Goal: Complete application form

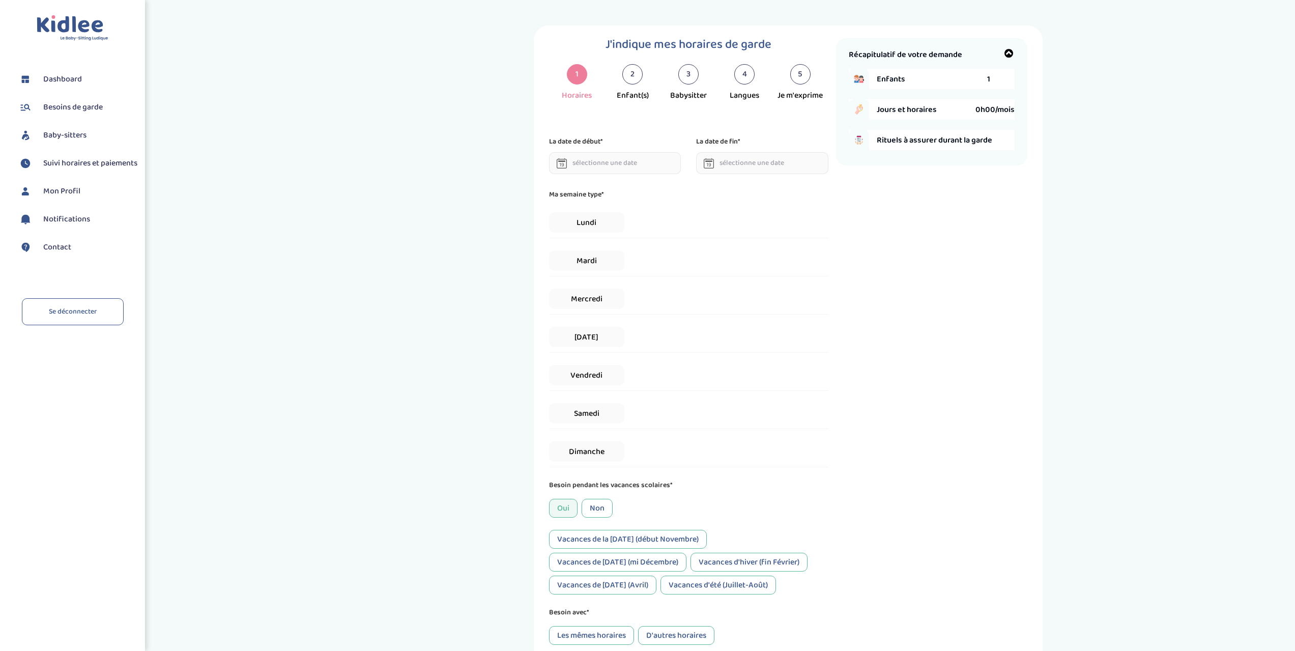
click at [564, 163] on icon at bounding box center [562, 163] width 10 height 10
click at [564, 162] on icon at bounding box center [562, 163] width 10 height 10
click at [565, 164] on icon at bounding box center [562, 163] width 10 height 10
click at [630, 165] on input "text" at bounding box center [615, 163] width 132 height 22
click at [670, 184] on th at bounding box center [665, 186] width 15 height 16
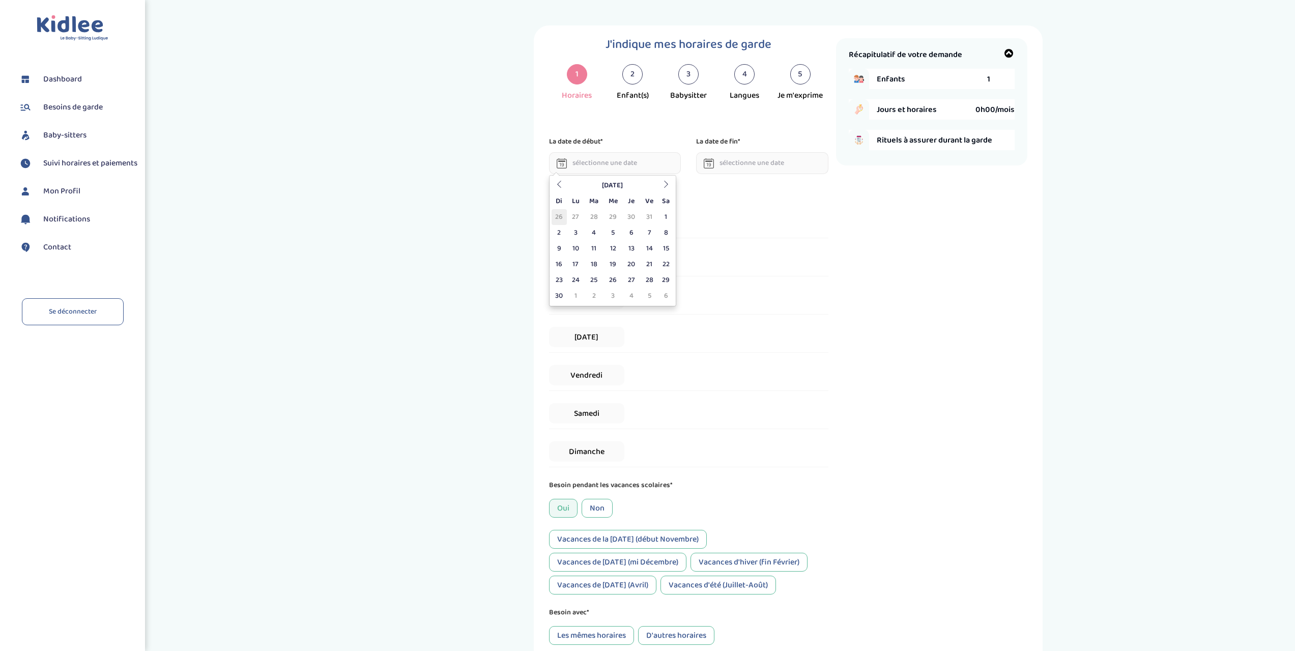
click at [560, 217] on td "26" at bounding box center [559, 217] width 15 height 16
type input "[DATE]"
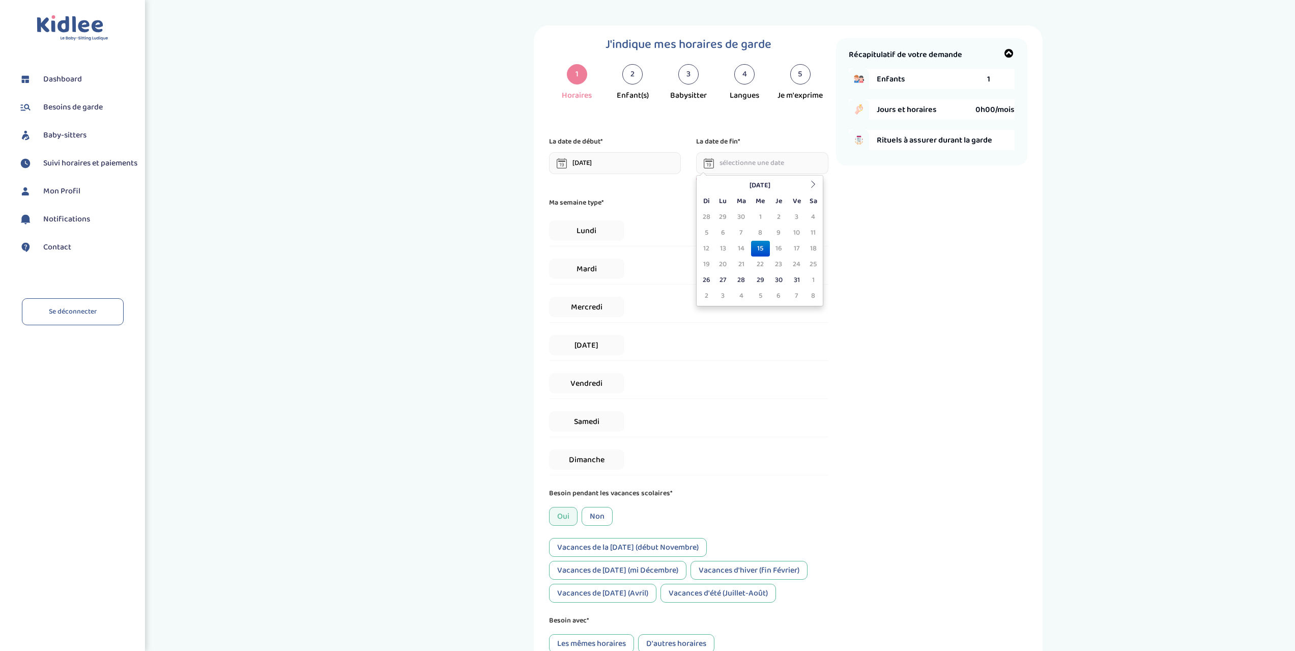
click at [755, 159] on input "text" at bounding box center [762, 163] width 132 height 22
click at [817, 183] on th at bounding box center [813, 186] width 15 height 16
click at [707, 216] on td "26" at bounding box center [706, 217] width 15 height 16
type input "[DATE]"
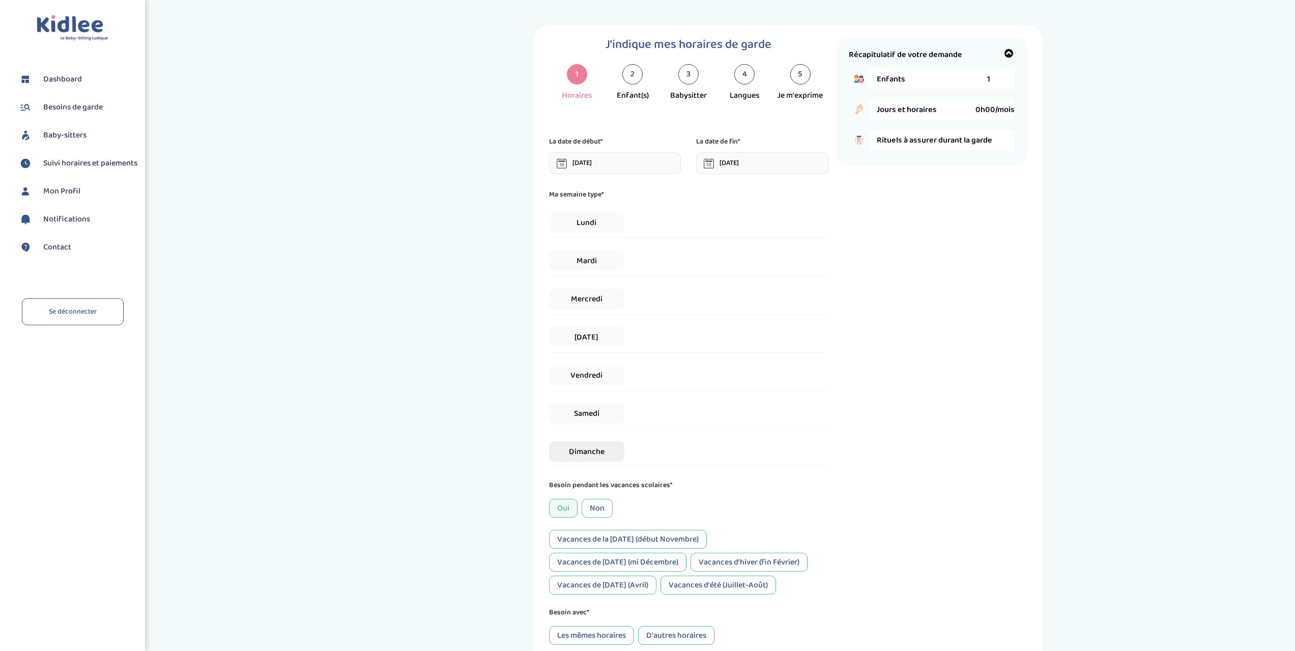
click at [576, 448] on span "Dimanche" at bounding box center [586, 451] width 75 height 20
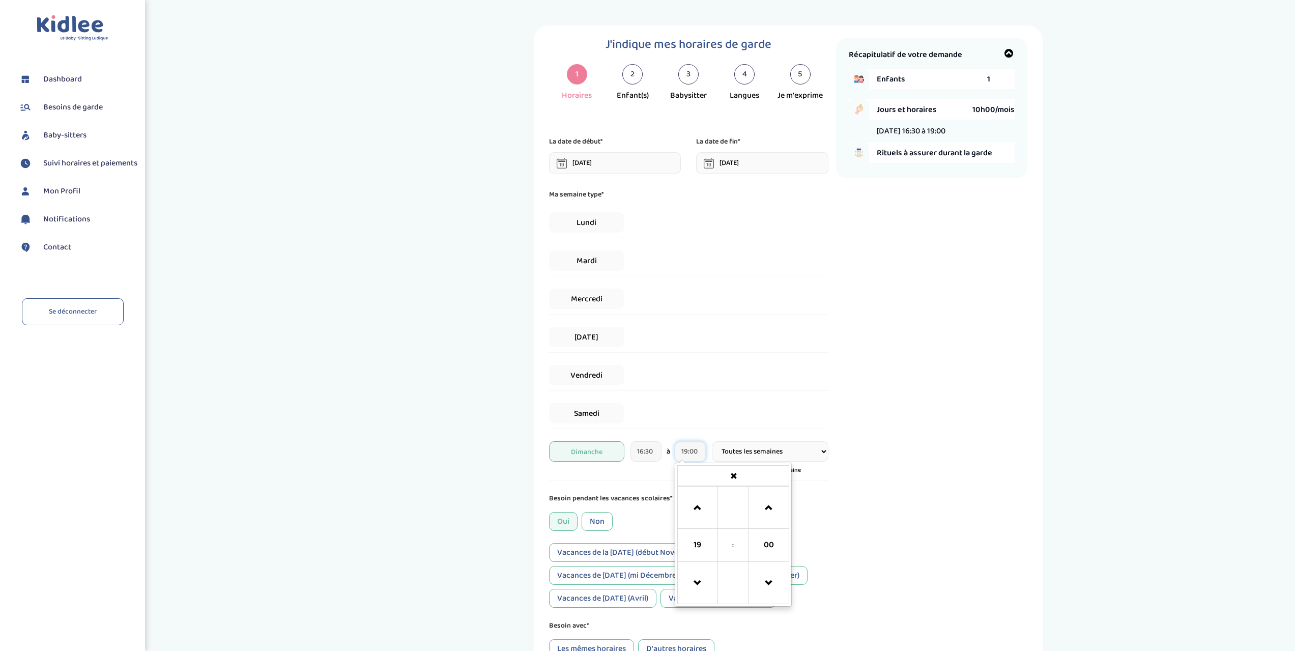
click at [697, 448] on input "19:00" at bounding box center [690, 451] width 31 height 20
click at [700, 504] on span at bounding box center [697, 507] width 27 height 27
click at [703, 586] on span at bounding box center [697, 582] width 27 height 27
click at [699, 586] on span at bounding box center [697, 582] width 27 height 27
type input "18:00"
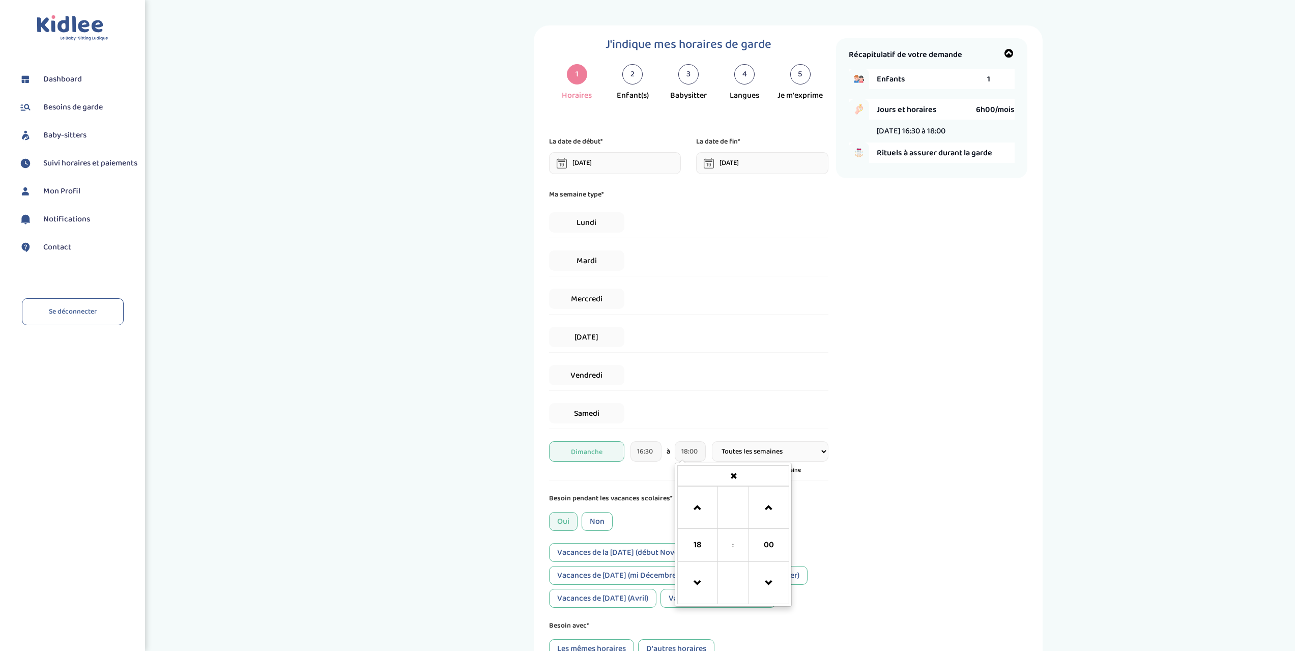
click at [854, 512] on div "Récapitulatif de votre demande Enfants 1 Jours et horaires 6h00/mois [DATE] 16:…" at bounding box center [931, 369] width 191 height 662
click at [717, 471] on icon at bounding box center [715, 470] width 7 height 7
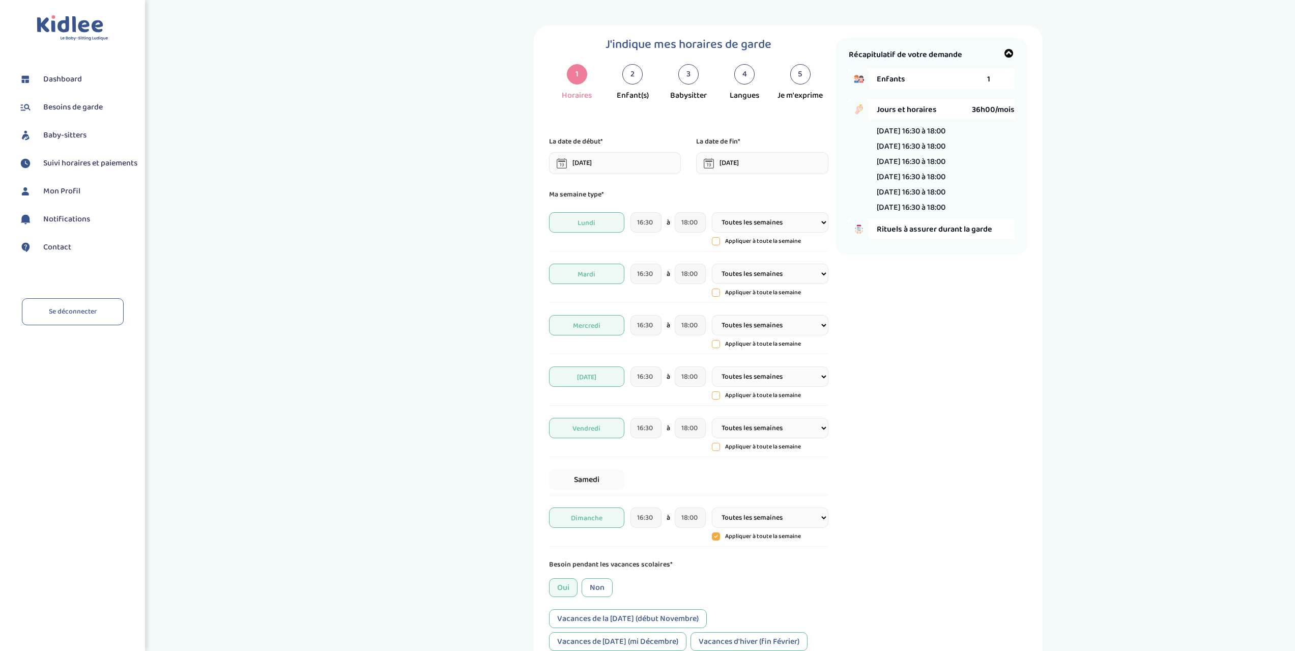
click at [716, 446] on icon at bounding box center [715, 446] width 7 height 7
click at [716, 446] on icon at bounding box center [716, 447] width 8 height 8
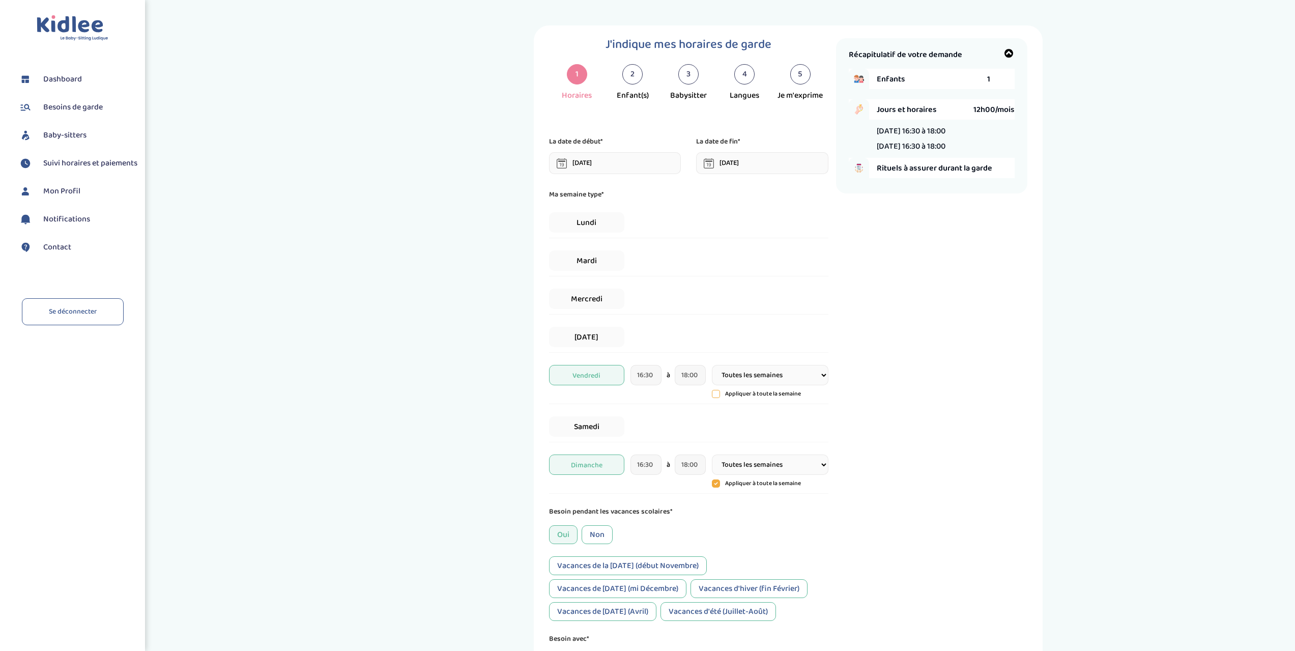
click at [719, 482] on icon at bounding box center [716, 483] width 8 height 8
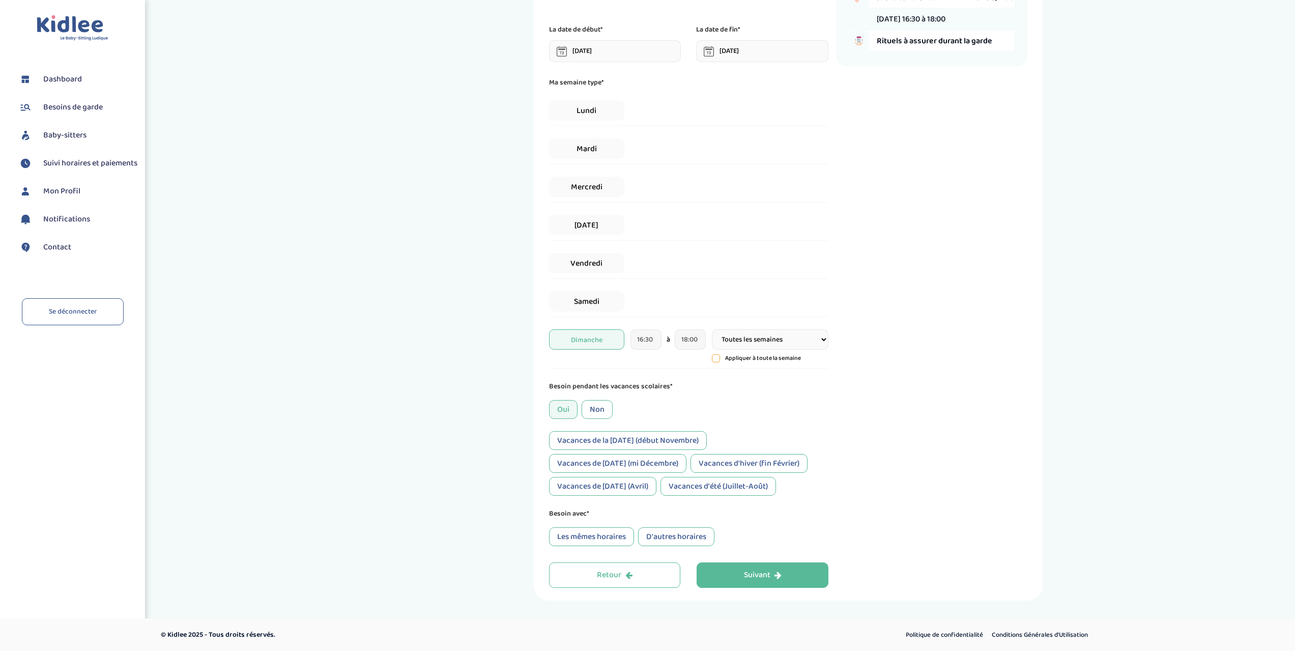
scroll to position [112, 0]
click at [751, 570] on div "Suivant" at bounding box center [763, 575] width 38 height 12
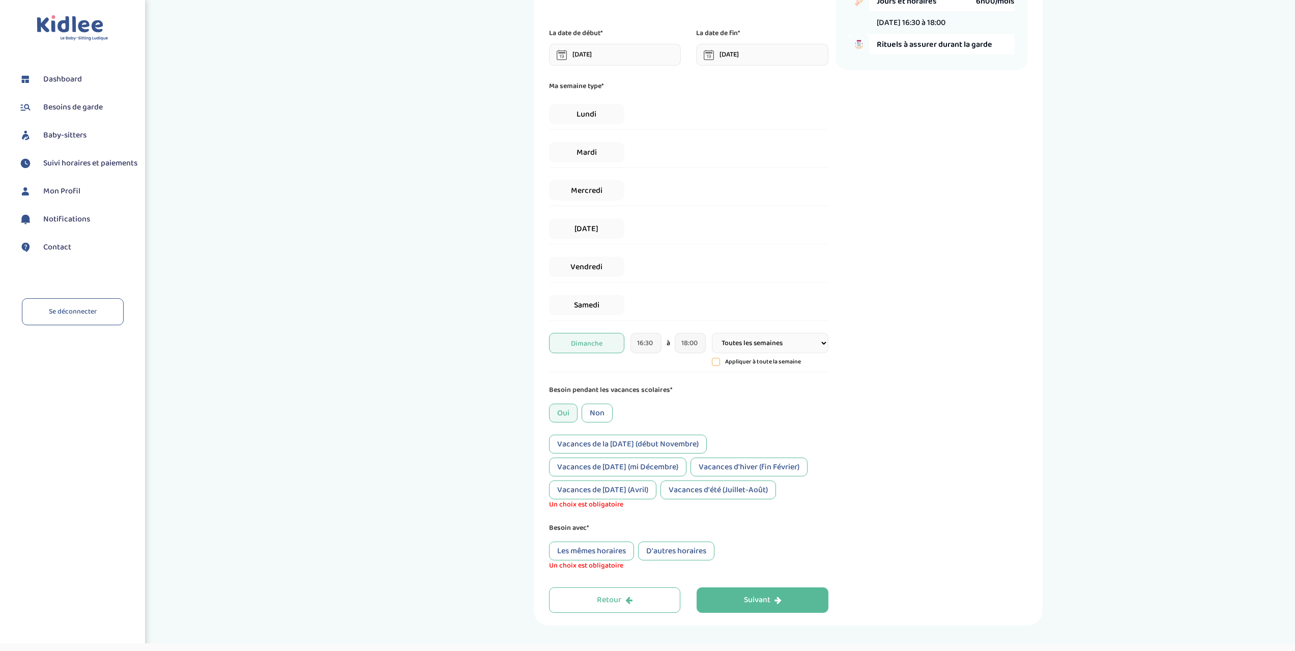
scroll to position [134, 0]
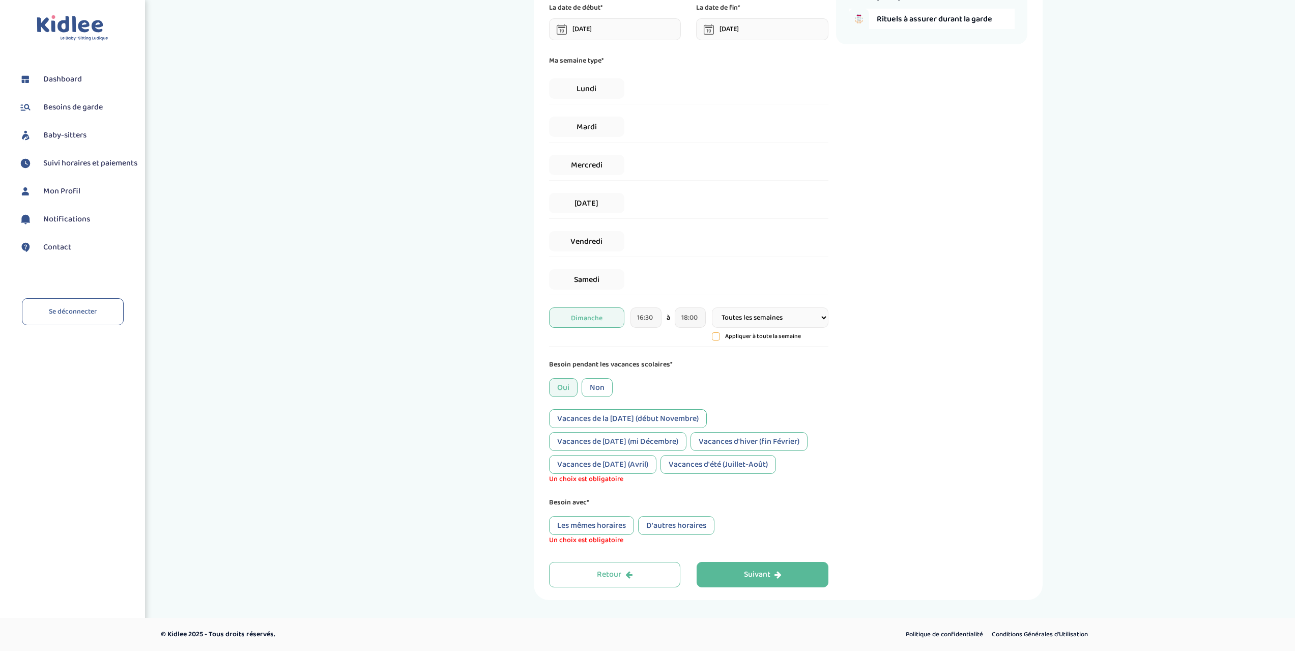
click at [605, 521] on div "Les mêmes horaires" at bounding box center [591, 525] width 85 height 19
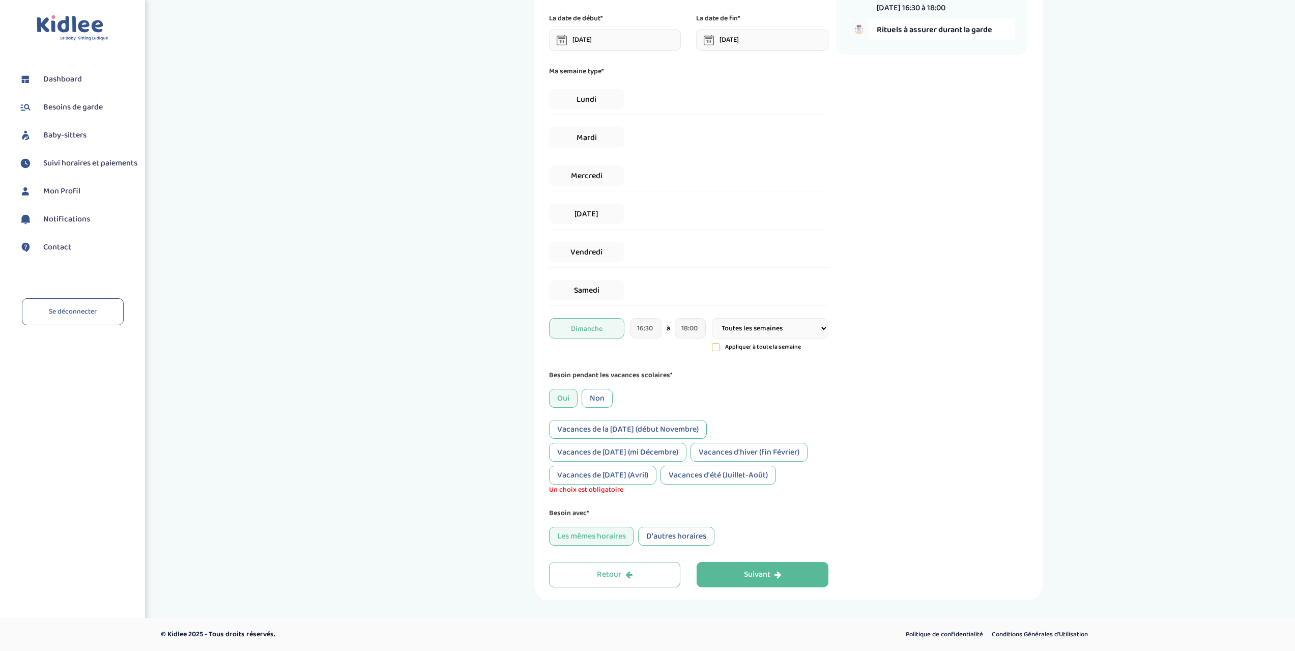
scroll to position [123, 0]
drag, startPoint x: 629, startPoint y: 427, endPoint x: 624, endPoint y: 432, distance: 6.8
click at [629, 427] on div "Vacances de la [DATE] (début Novembre)" at bounding box center [628, 429] width 158 height 19
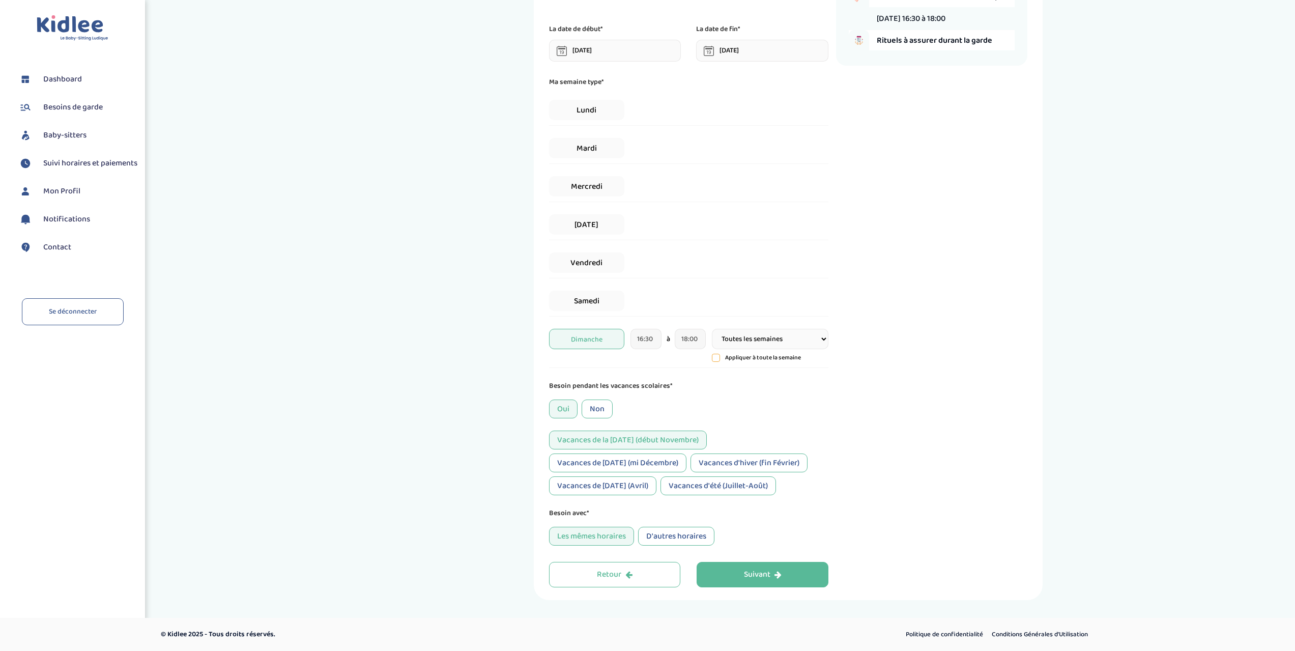
click at [607, 456] on div "Vacances de [DATE] (mi Décembre)" at bounding box center [617, 462] width 137 height 19
drag, startPoint x: 613, startPoint y: 482, endPoint x: 640, endPoint y: 485, distance: 27.1
click at [624, 484] on div "Vacances de [DATE] (Avril)" at bounding box center [602, 485] width 107 height 19
click at [692, 485] on div "Vacances d'été (Juillet-Août)" at bounding box center [719, 485] width 116 height 19
click at [717, 462] on div "Vacances d'hiver (fin Février)" at bounding box center [749, 462] width 117 height 19
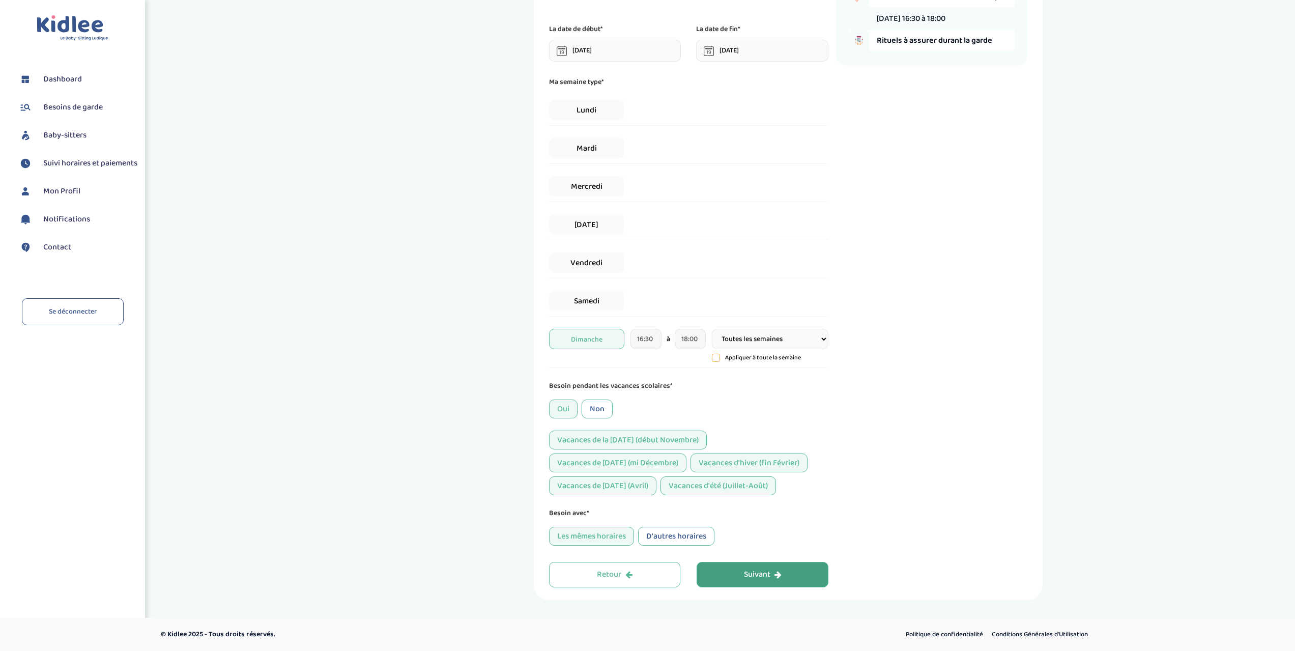
click at [758, 570] on div "Suivant" at bounding box center [763, 575] width 38 height 12
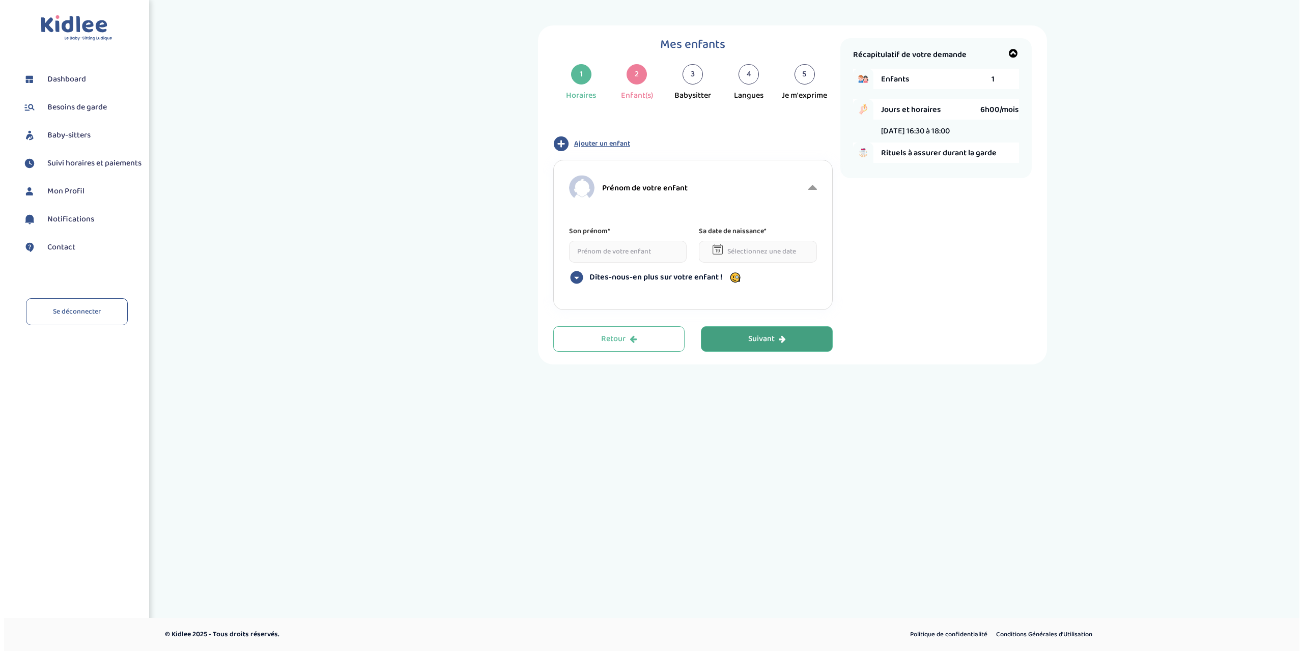
scroll to position [0, 0]
click at [608, 251] on input at bounding box center [628, 252] width 118 height 22
type input "Maï"
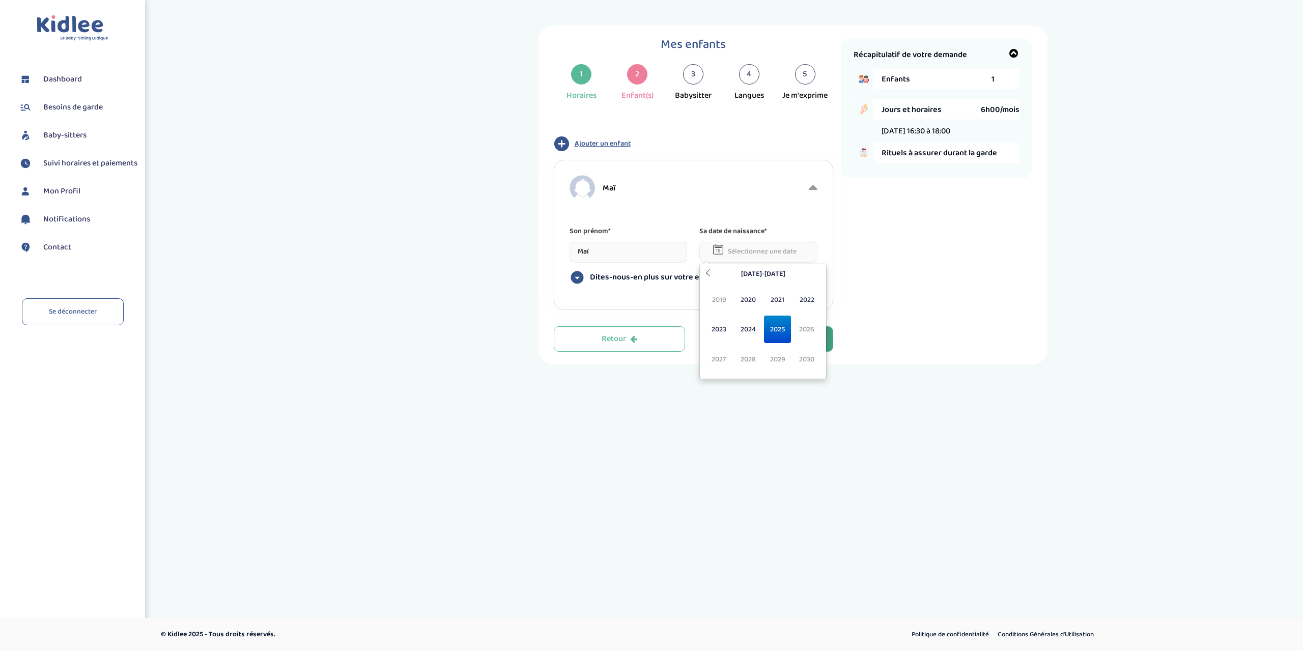
drag, startPoint x: 711, startPoint y: 249, endPoint x: 721, endPoint y: 249, distance: 9.2
click at [714, 249] on div "Sa date de naissance*" at bounding box center [758, 243] width 118 height 37
click at [772, 299] on span "2021" at bounding box center [777, 299] width 27 height 27
click at [780, 352] on span "Nov" at bounding box center [777, 359] width 27 height 27
click at [712, 316] on td "7" at bounding box center [709, 321] width 15 height 16
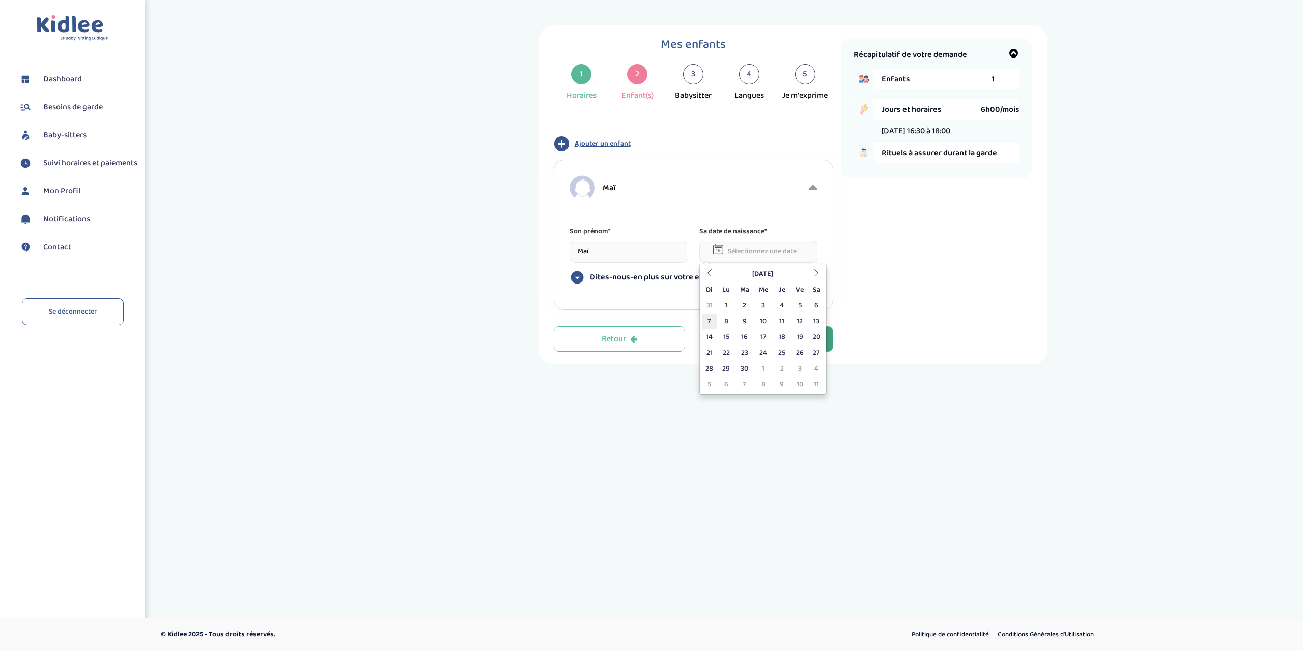
type input "[DATE]"
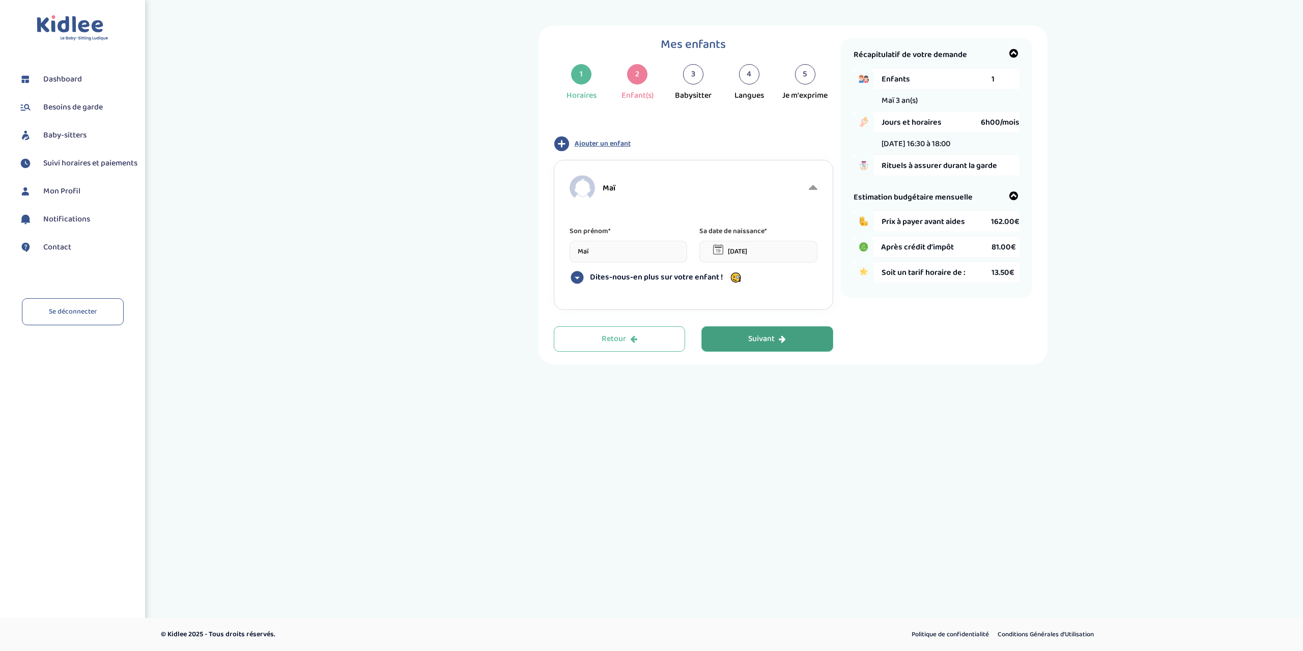
click at [582, 278] on icon at bounding box center [576, 277] width 13 height 13
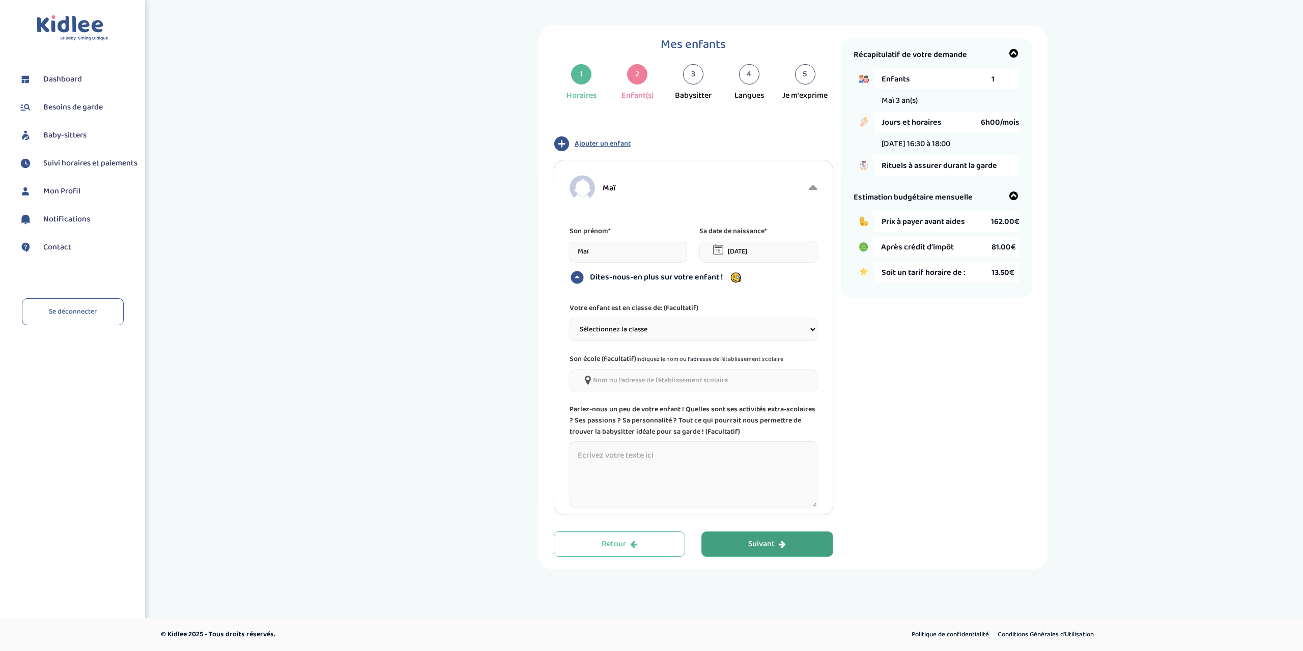
click at [675, 332] on select "Sélectionnez la classe Petite section (PS) Moyenne section (MS) Grande section …" at bounding box center [693, 329] width 248 height 23
select select "2"
click at [569, 318] on select "Sélectionnez la classe Petite section (PS) Moyenne section (MS) Grande section …" at bounding box center [693, 329] width 248 height 23
click at [753, 377] on input"] at bounding box center [693, 380] width 248 height 22
type input"] "[PERSON_NAME]"
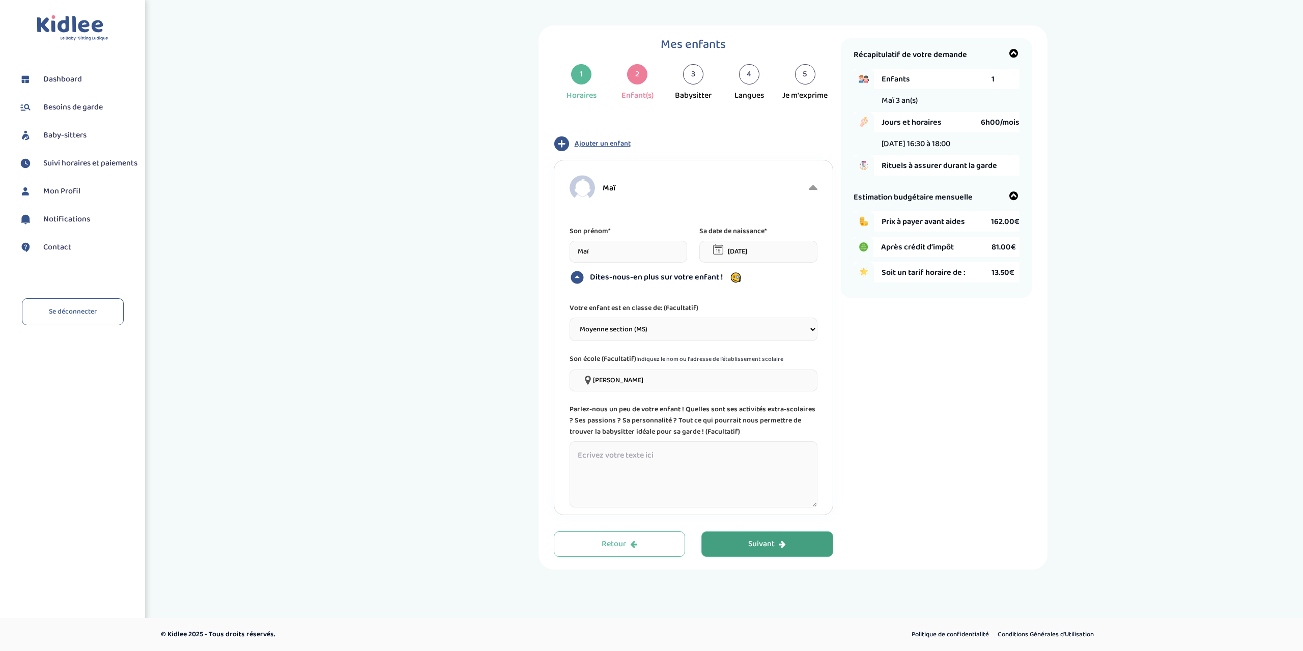
click at [622, 467] on textarea at bounding box center [693, 474] width 248 height 66
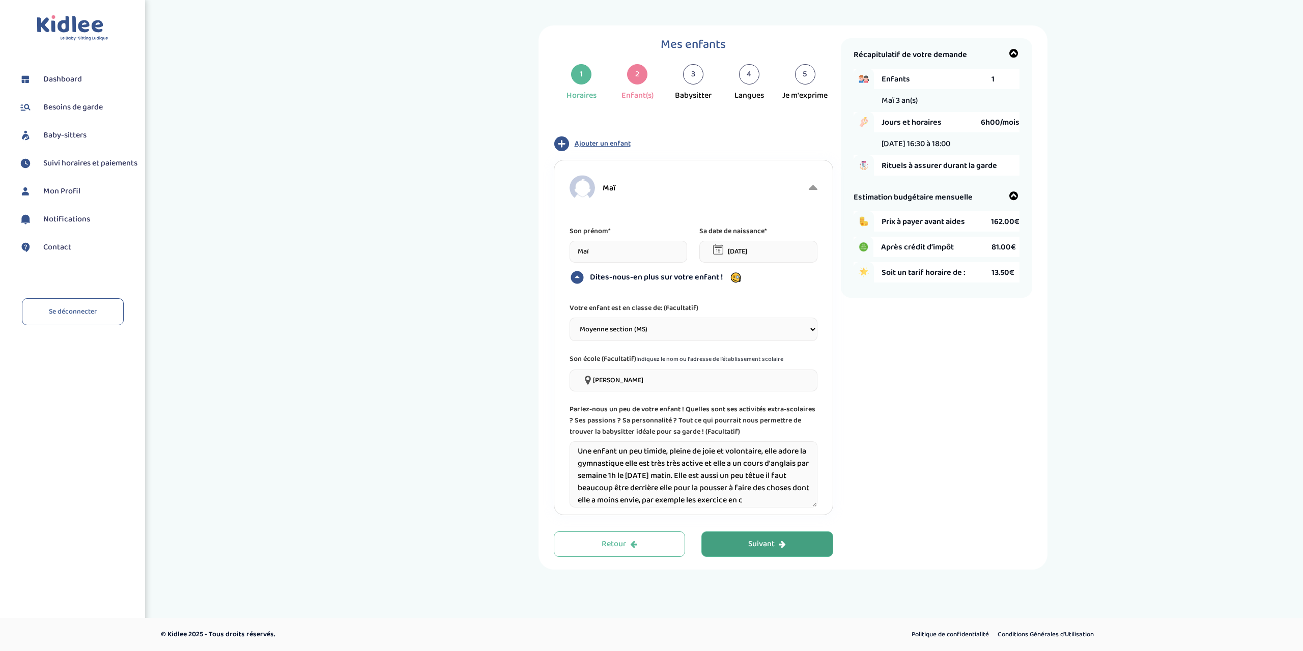
scroll to position [16, 0]
click at [786, 487] on textarea "Une enfant un peu timide, pleine de joie et volontaire, elle adore la gymnastiq…" at bounding box center [693, 474] width 248 height 66
click at [616, 501] on textarea "Une enfant un peu timide, pleine de joie et volontaire, elle adore la gymnastiq…" at bounding box center [693, 474] width 248 height 66
type textarea "Une enfant un peu timide, pleine de joie et volontaire, elle adore la gymnastiq…"
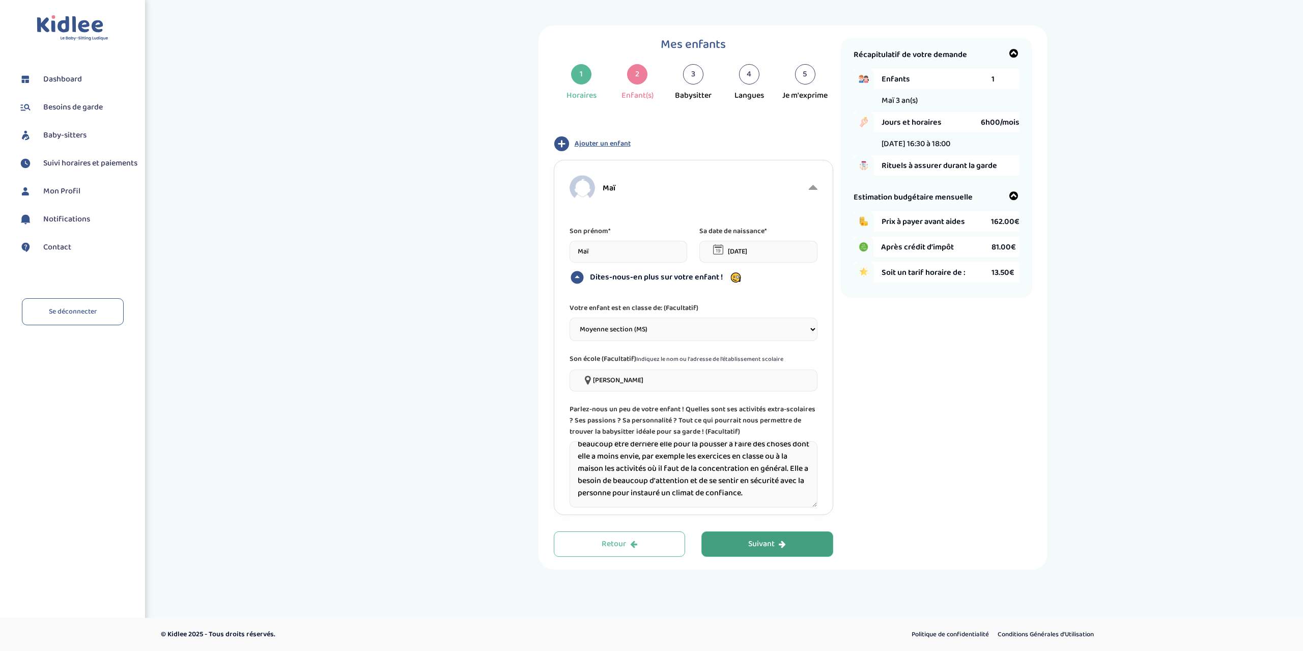
click at [769, 545] on div "Suivant" at bounding box center [767, 544] width 38 height 12
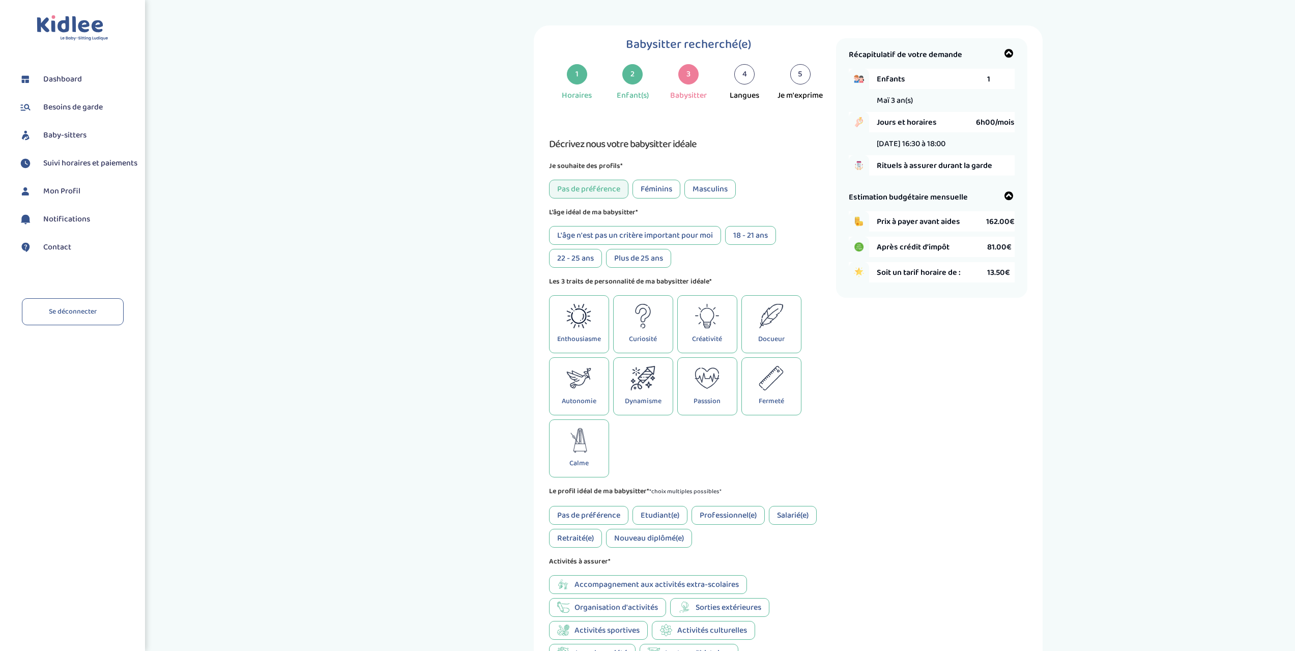
click at [664, 189] on div "Féminins" at bounding box center [657, 189] width 48 height 19
click at [578, 187] on div "Pas de préférence" at bounding box center [588, 189] width 79 height 19
click at [579, 236] on div "L'âge n'est pas un critère important pour moi" at bounding box center [635, 235] width 172 height 19
click at [579, 306] on icon at bounding box center [579, 306] width 1 height 3
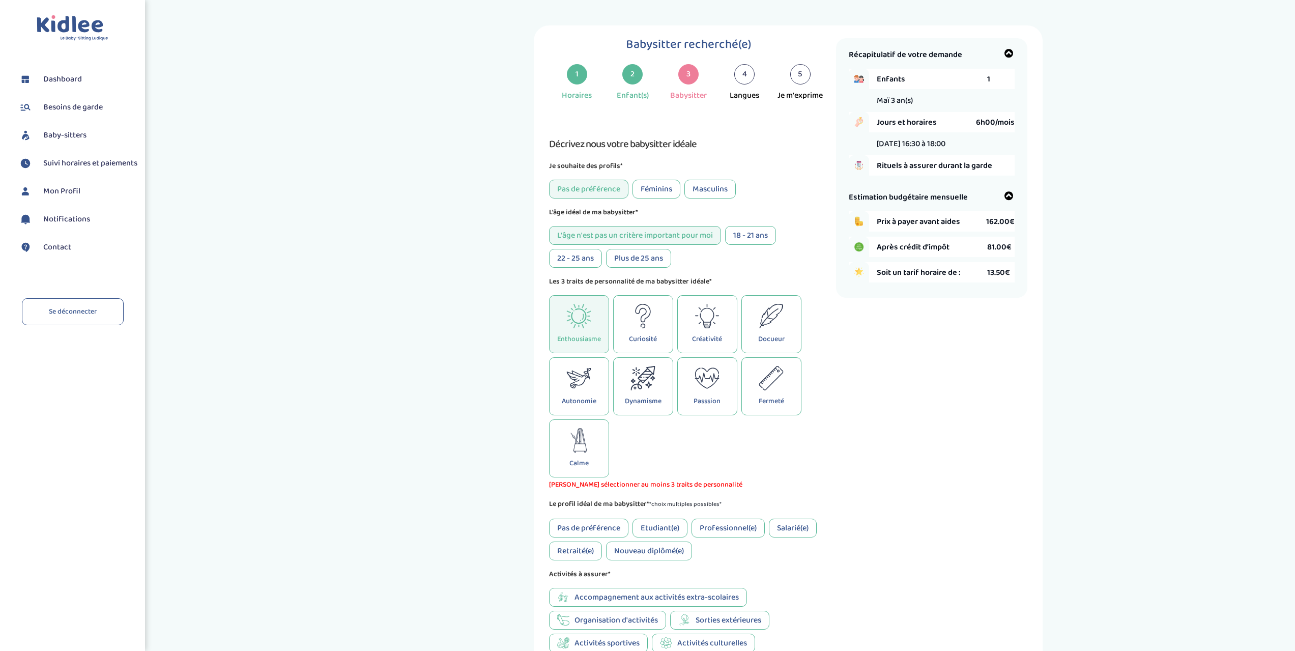
click at [644, 307] on icon at bounding box center [642, 316] width 25 height 24
click at [704, 307] on icon at bounding box center [707, 316] width 25 height 24
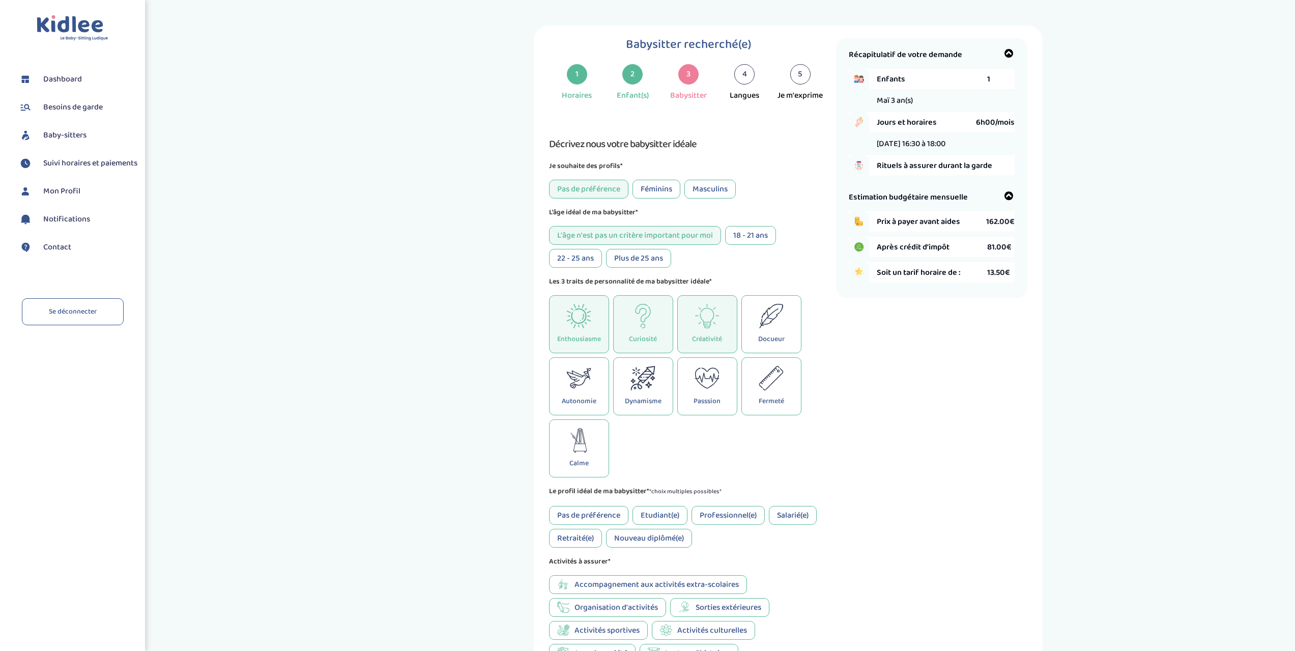
click at [766, 315] on icon at bounding box center [771, 316] width 25 height 24
click at [761, 315] on icon at bounding box center [771, 316] width 25 height 24
click at [760, 315] on icon at bounding box center [771, 316] width 25 height 24
click at [578, 441] on icon at bounding box center [578, 440] width 25 height 24
click at [686, 338] on div "Créativité" at bounding box center [707, 324] width 60 height 58
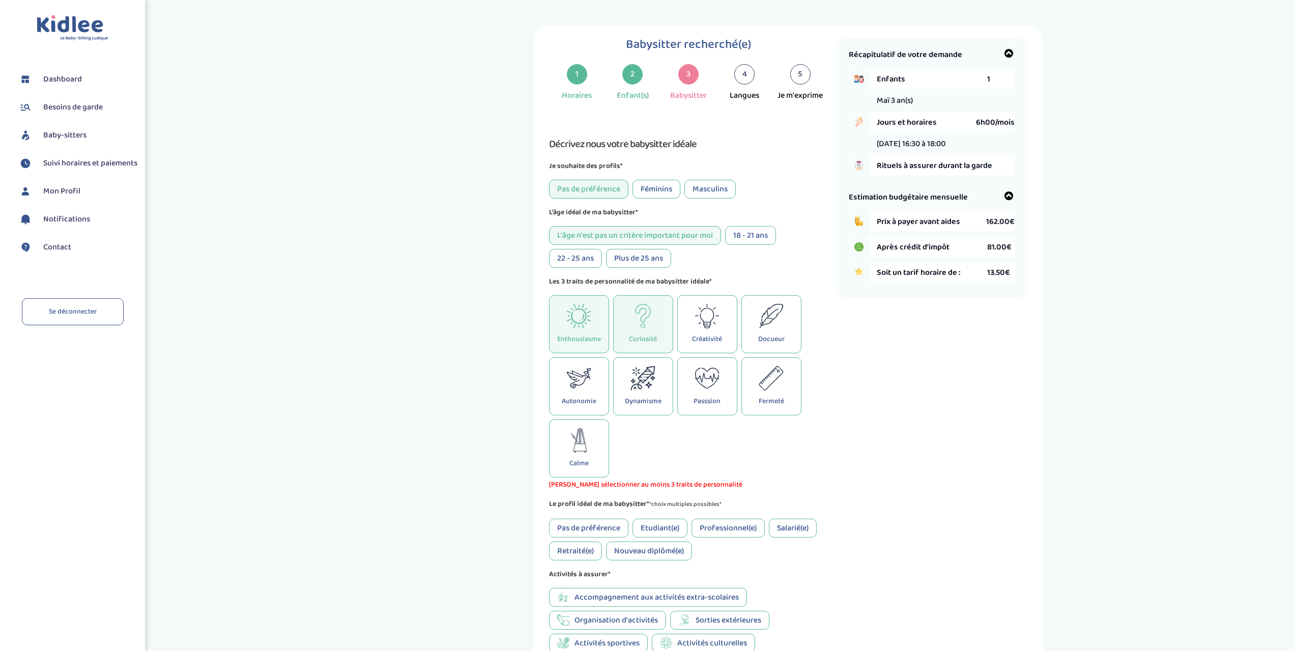
click at [641, 335] on p "Curiosité" at bounding box center [643, 338] width 28 height 11
click at [592, 333] on div "Enthousiasme" at bounding box center [579, 324] width 60 height 58
click at [584, 447] on icon at bounding box center [578, 440] width 25 height 24
click at [769, 376] on icon at bounding box center [769, 377] width 21 height 22
click at [664, 327] on div "Curiosité" at bounding box center [643, 324] width 60 height 58
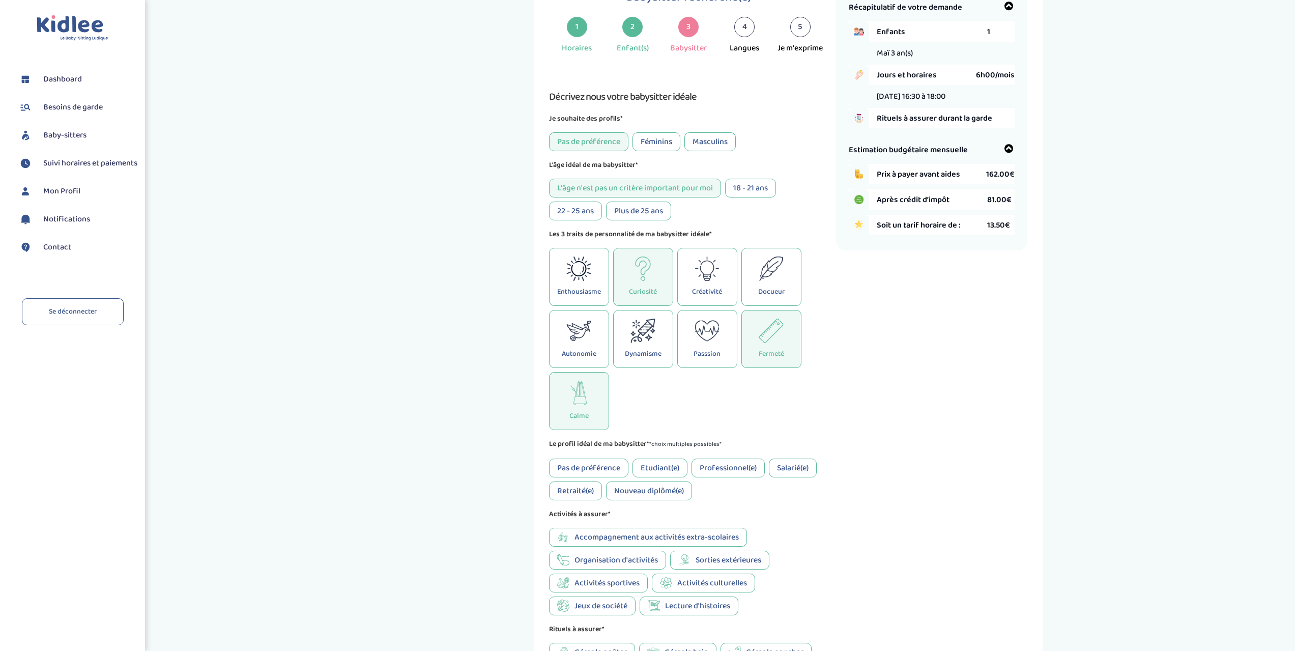
scroll to position [51, 0]
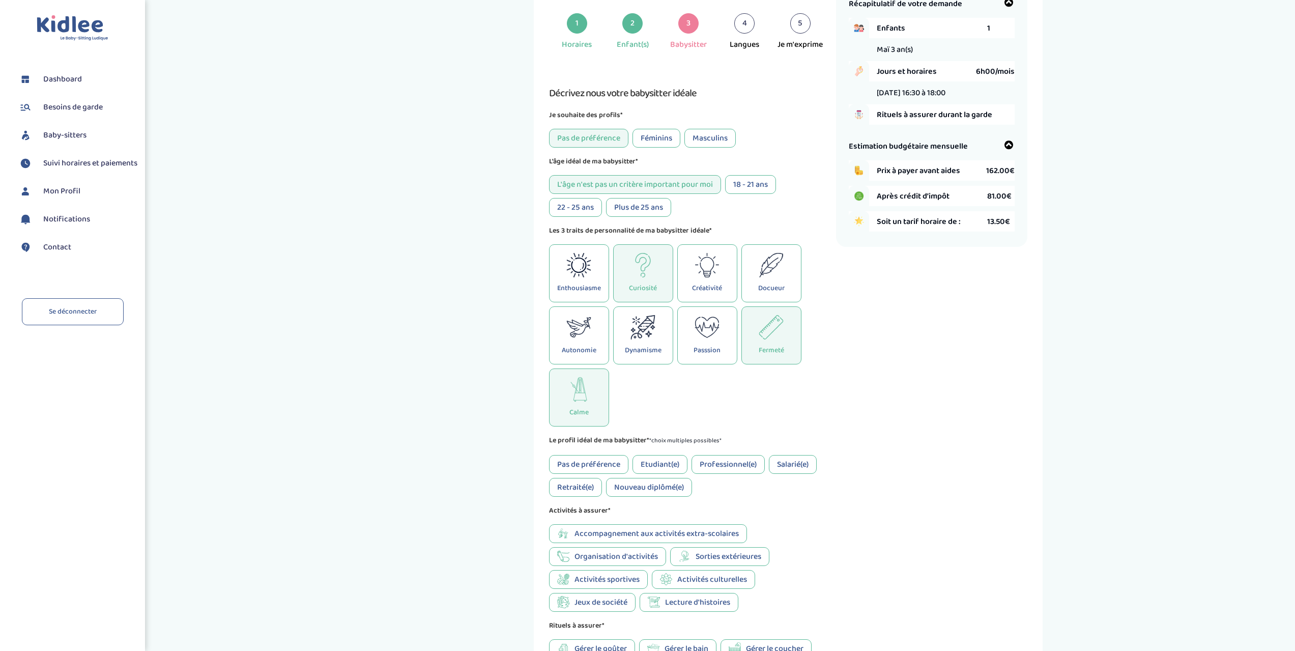
click at [653, 278] on div "Curiosité" at bounding box center [643, 273] width 60 height 58
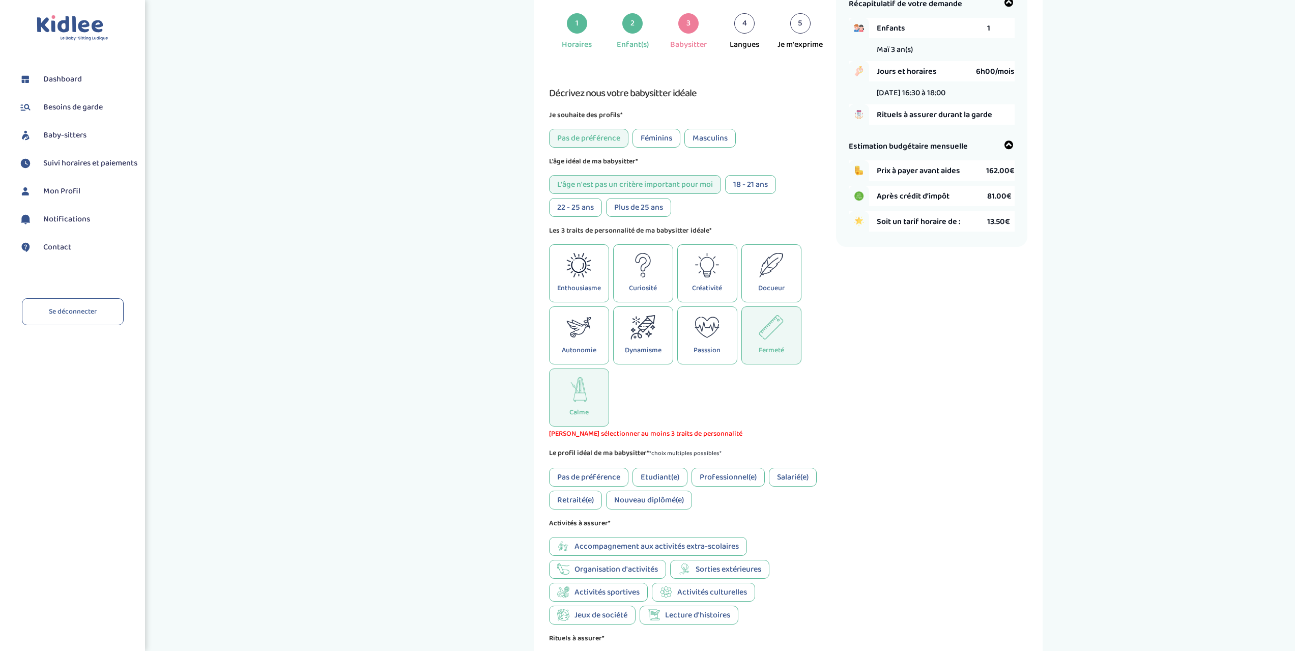
click at [699, 277] on icon at bounding box center [707, 265] width 25 height 24
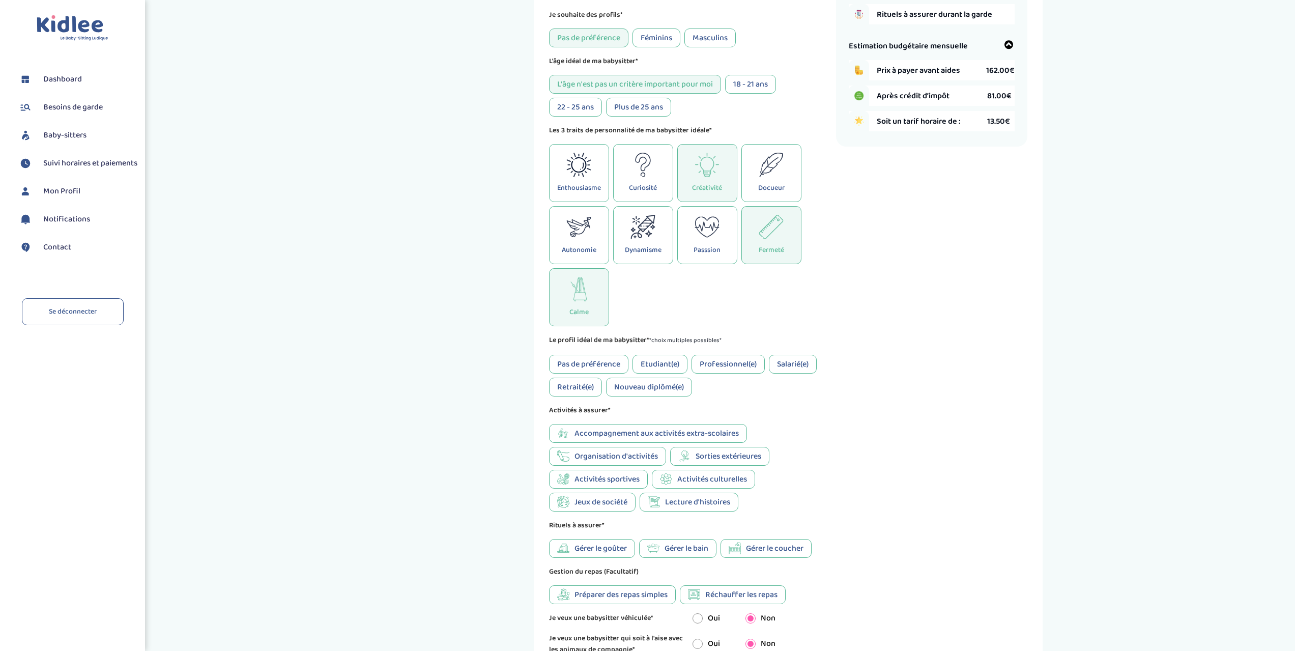
scroll to position [153, 0]
click at [718, 366] on div "Professionnel(e)" at bounding box center [728, 362] width 73 height 19
click at [590, 361] on div "Pas de préférence" at bounding box center [588, 362] width 79 height 19
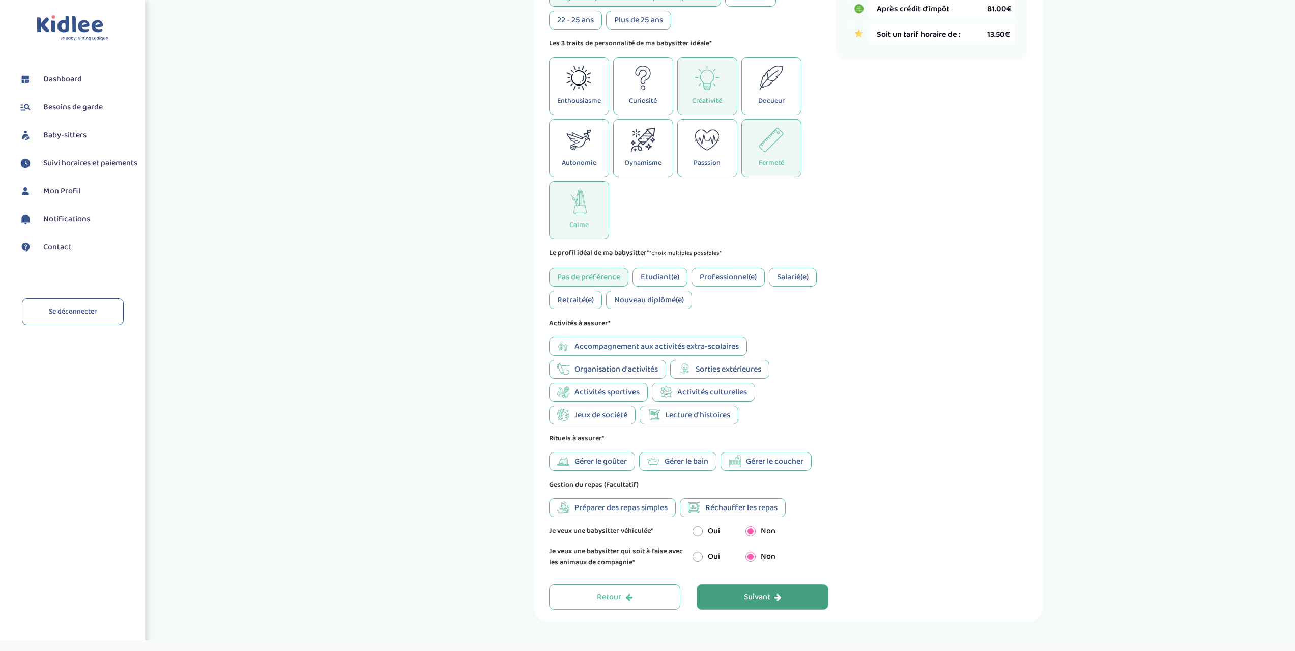
scroll to position [254, 0]
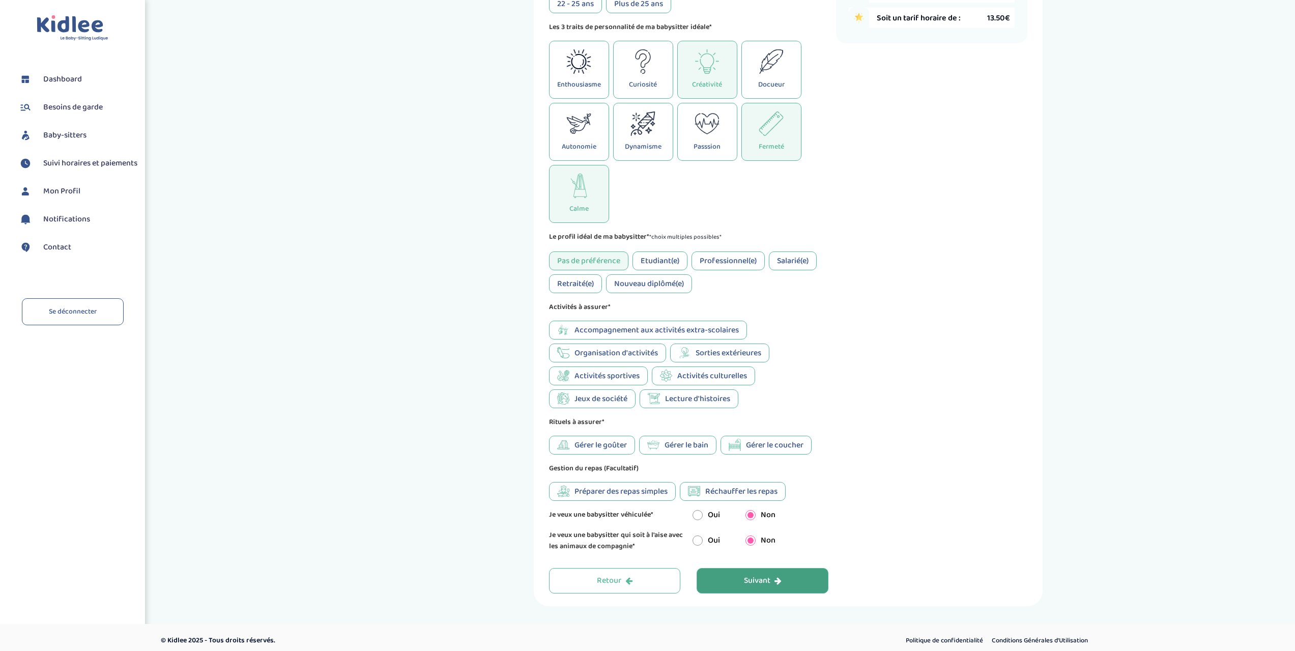
click at [737, 328] on span "Accompagnement aux activités extra-scolaires" at bounding box center [657, 330] width 164 height 13
click at [711, 329] on span "Accompagnement aux activités extra-scolaires" at bounding box center [657, 330] width 164 height 13
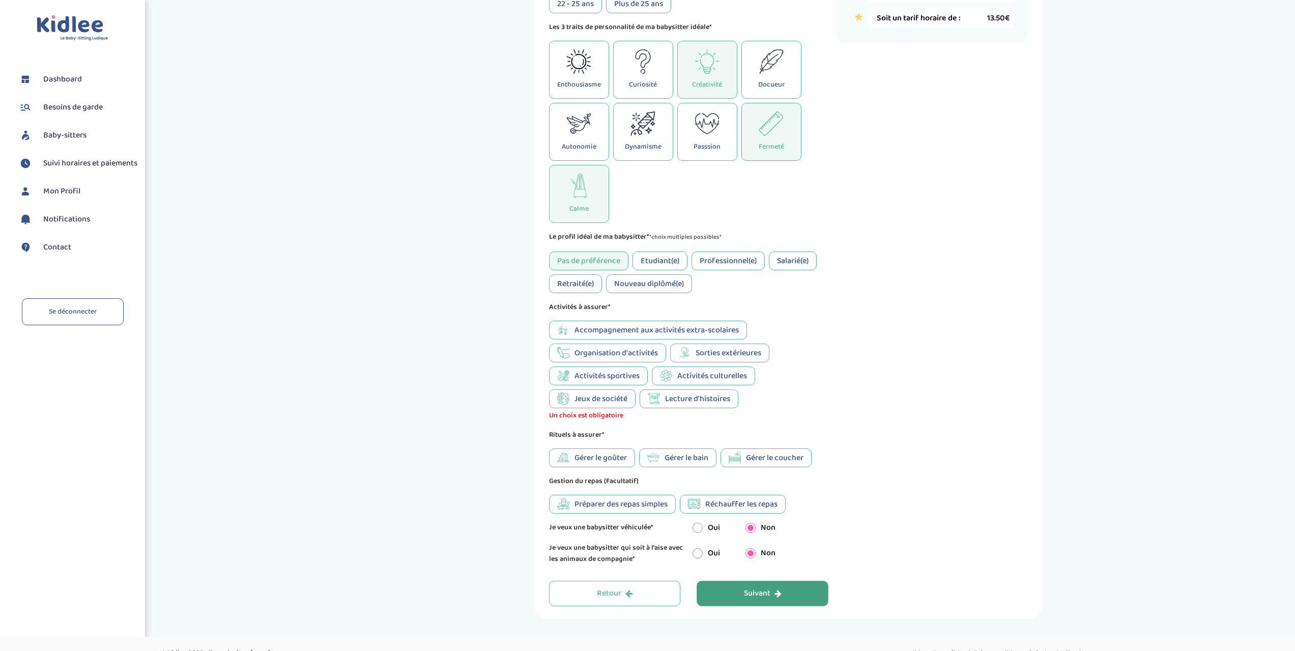
click at [640, 356] on span "Organisation d'activités" at bounding box center [616, 353] width 83 height 13
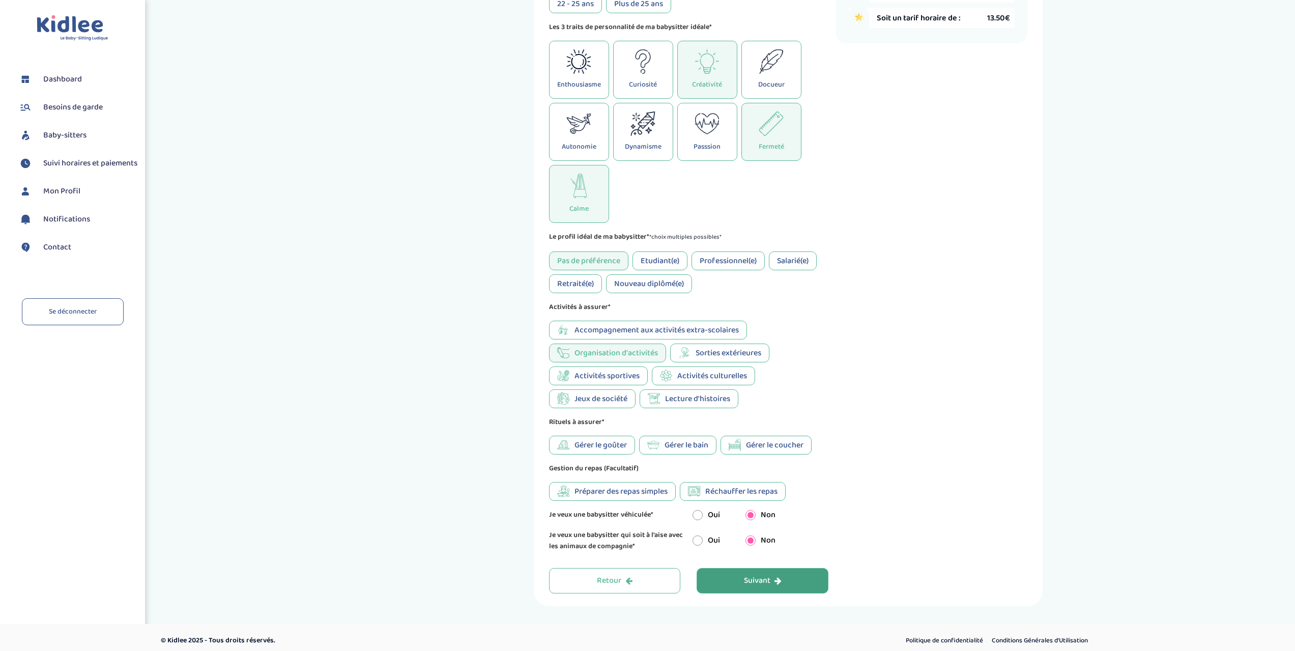
click at [676, 398] on span "Lecture d'histoires" at bounding box center [697, 398] width 65 height 13
click at [688, 376] on span "Activités culturelles" at bounding box center [712, 375] width 70 height 13
click at [731, 372] on span "Activités culturelles" at bounding box center [712, 375] width 70 height 13
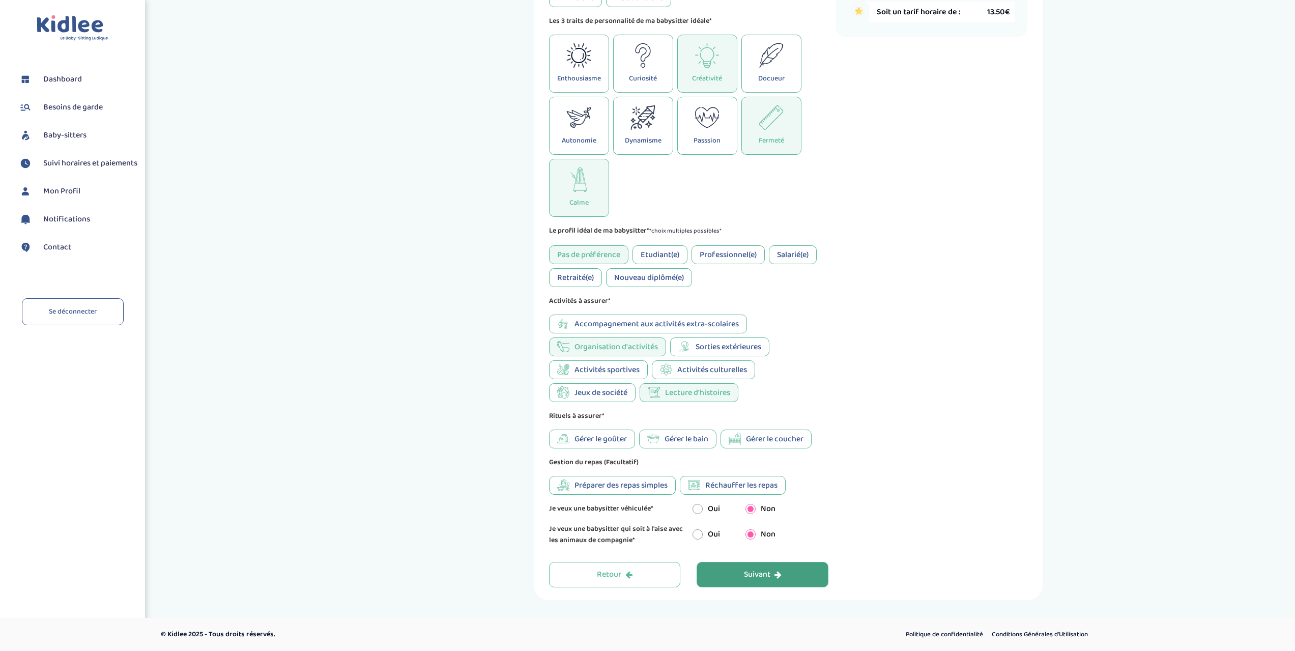
click at [737, 572] on button "Suivant" at bounding box center [763, 574] width 132 height 25
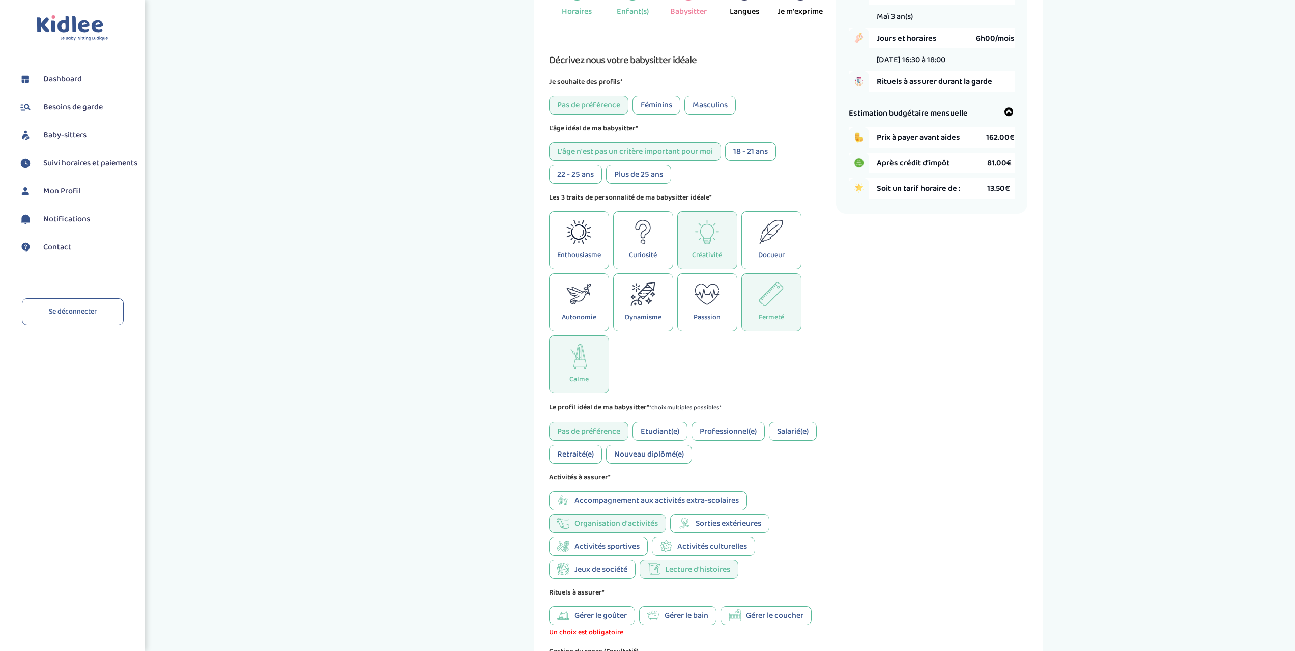
scroll to position [242, 0]
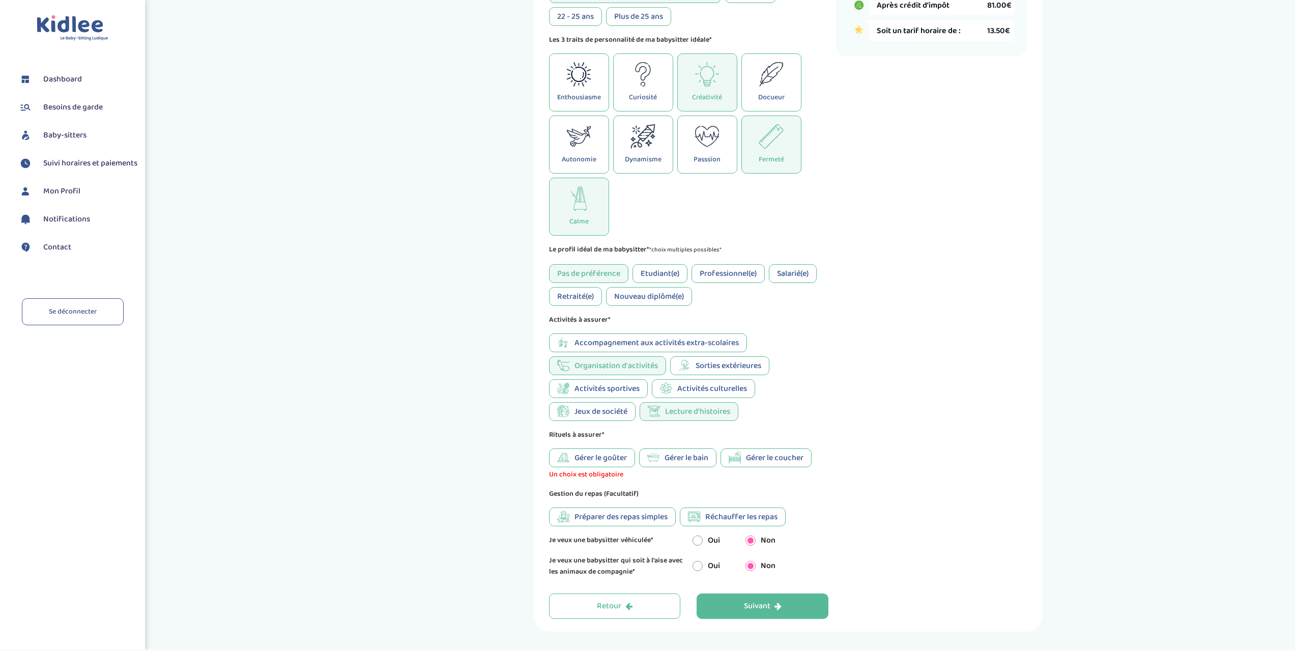
click at [600, 458] on span "Gérer le goûter" at bounding box center [601, 457] width 52 height 13
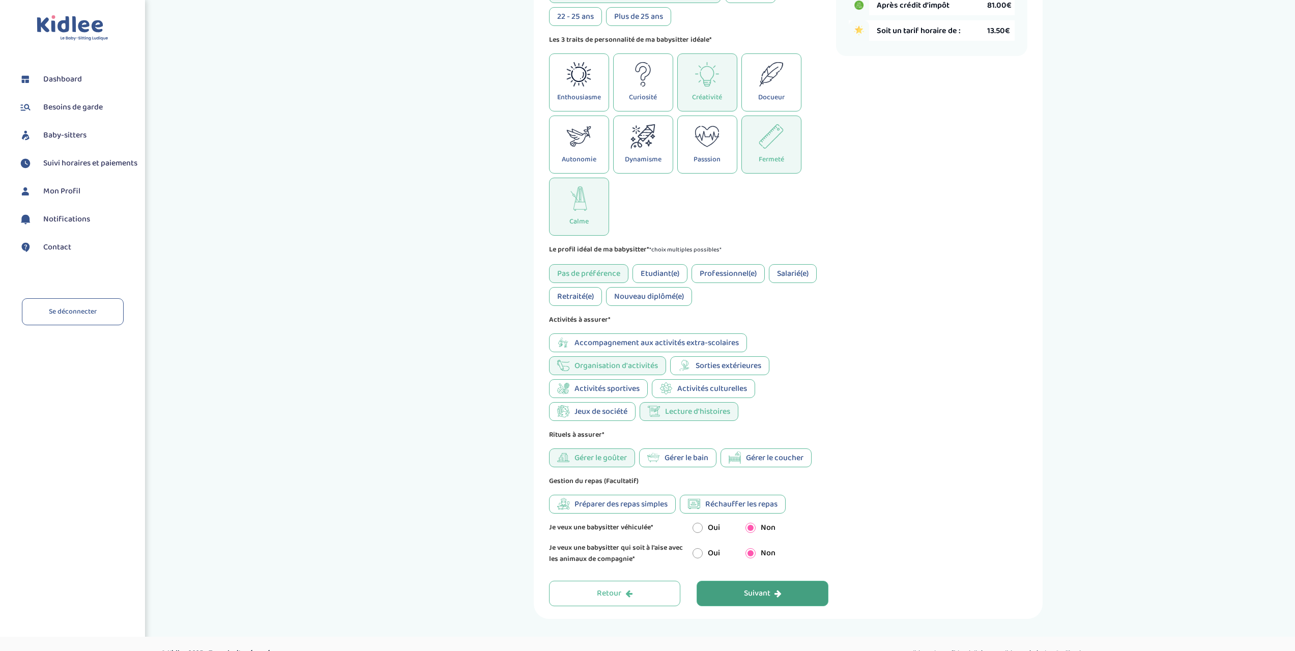
click at [779, 589] on icon "button" at bounding box center [777, 593] width 7 height 8
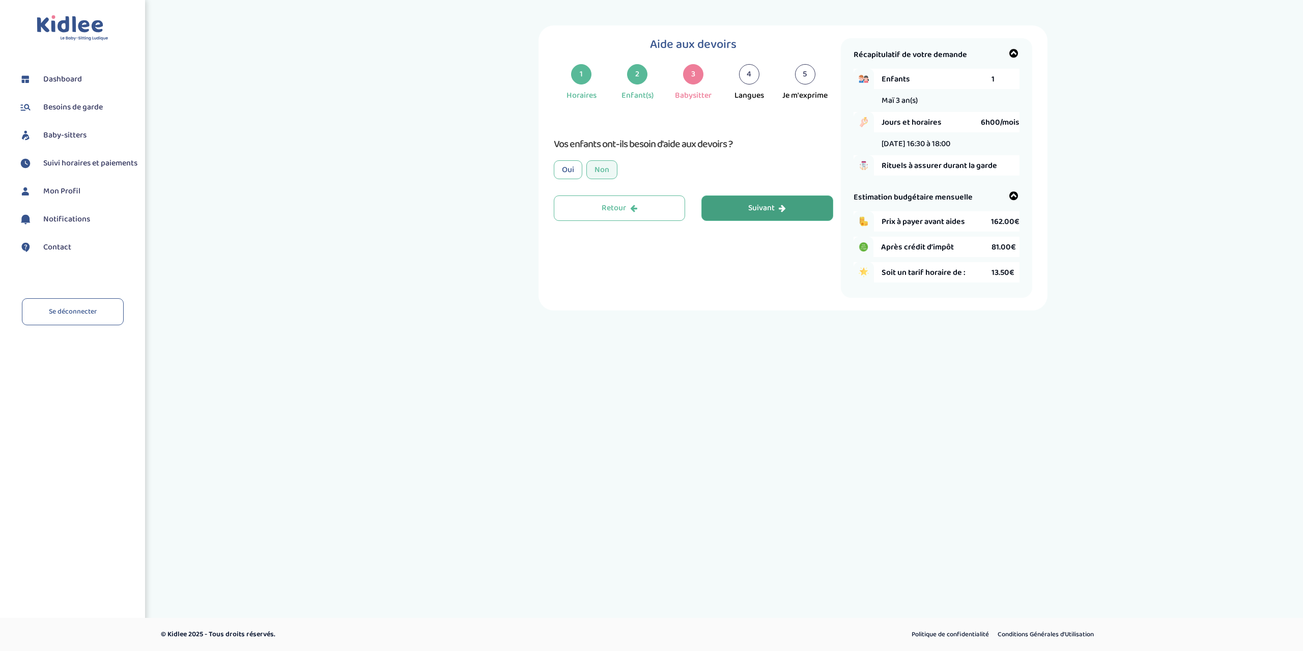
click at [573, 167] on div "Oui" at bounding box center [568, 169] width 28 height 19
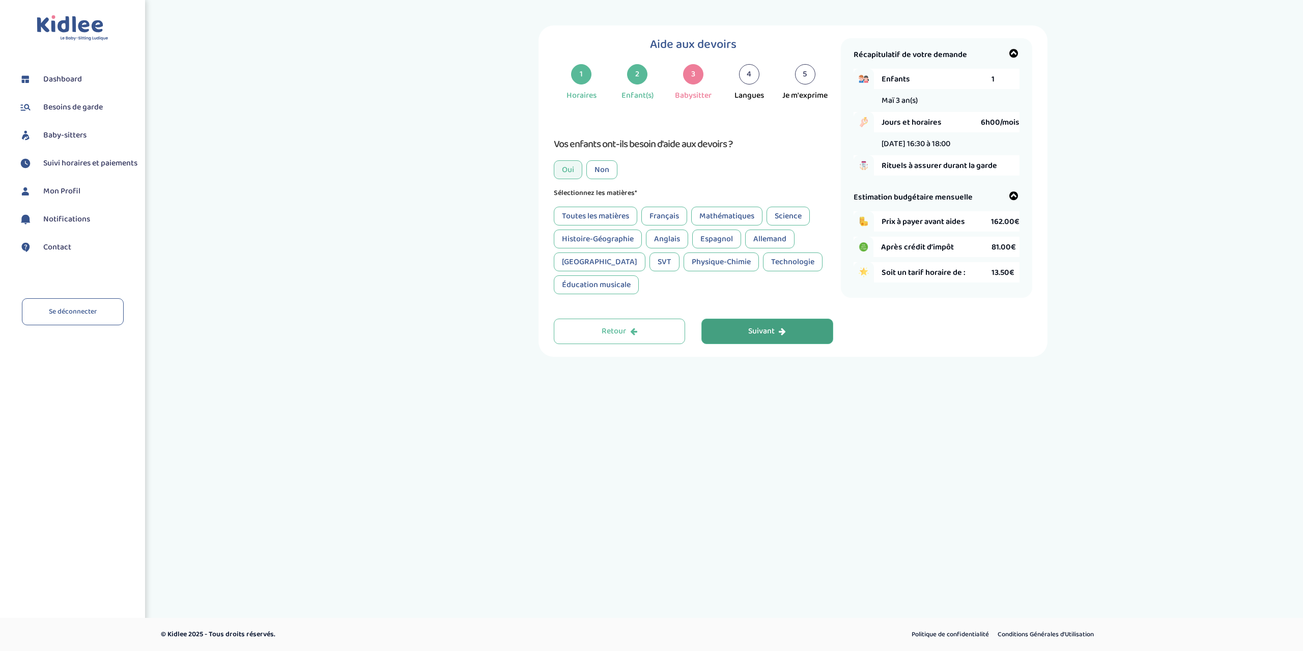
click at [598, 212] on div "Toutes les matières" at bounding box center [595, 216] width 83 height 19
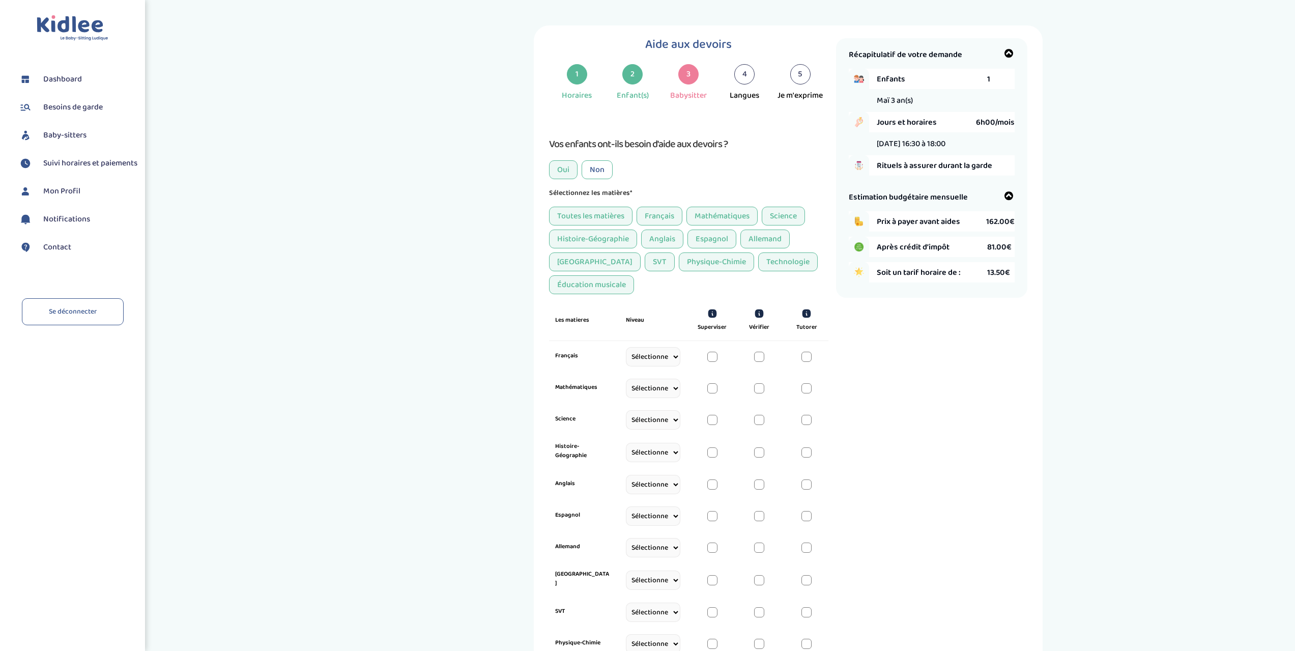
click at [578, 214] on div "Toutes les matières" at bounding box center [590, 216] width 83 height 19
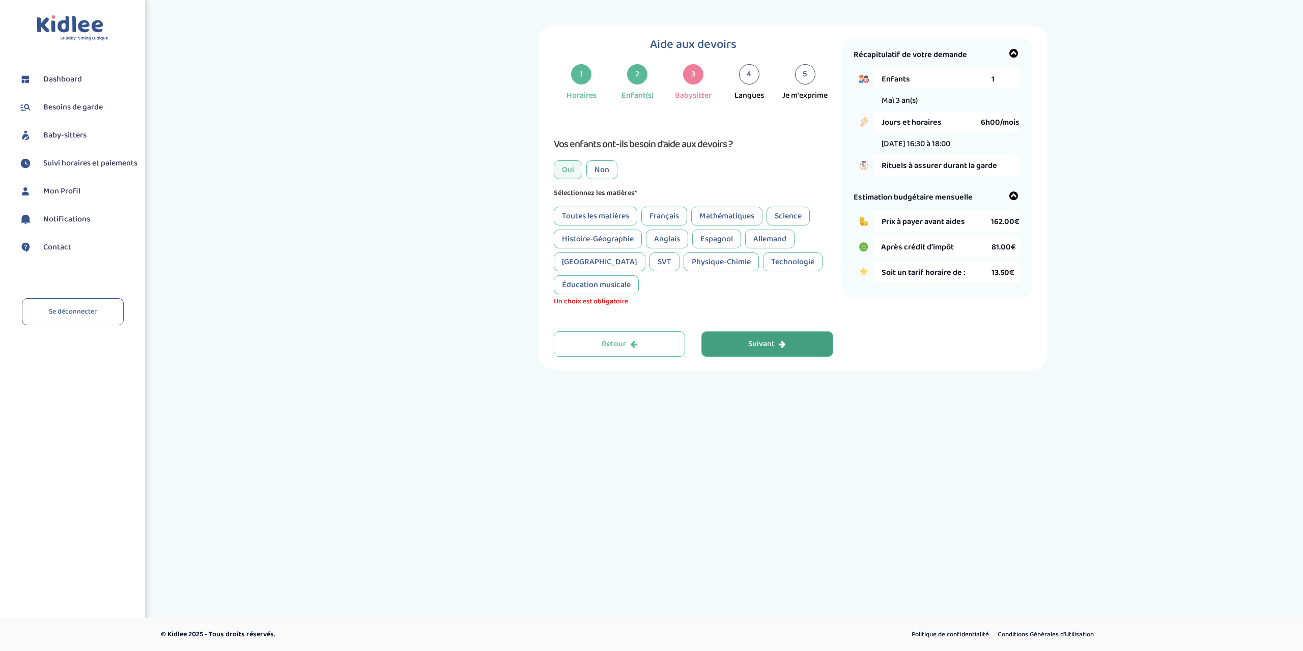
click at [666, 212] on div "Français" at bounding box center [664, 216] width 46 height 19
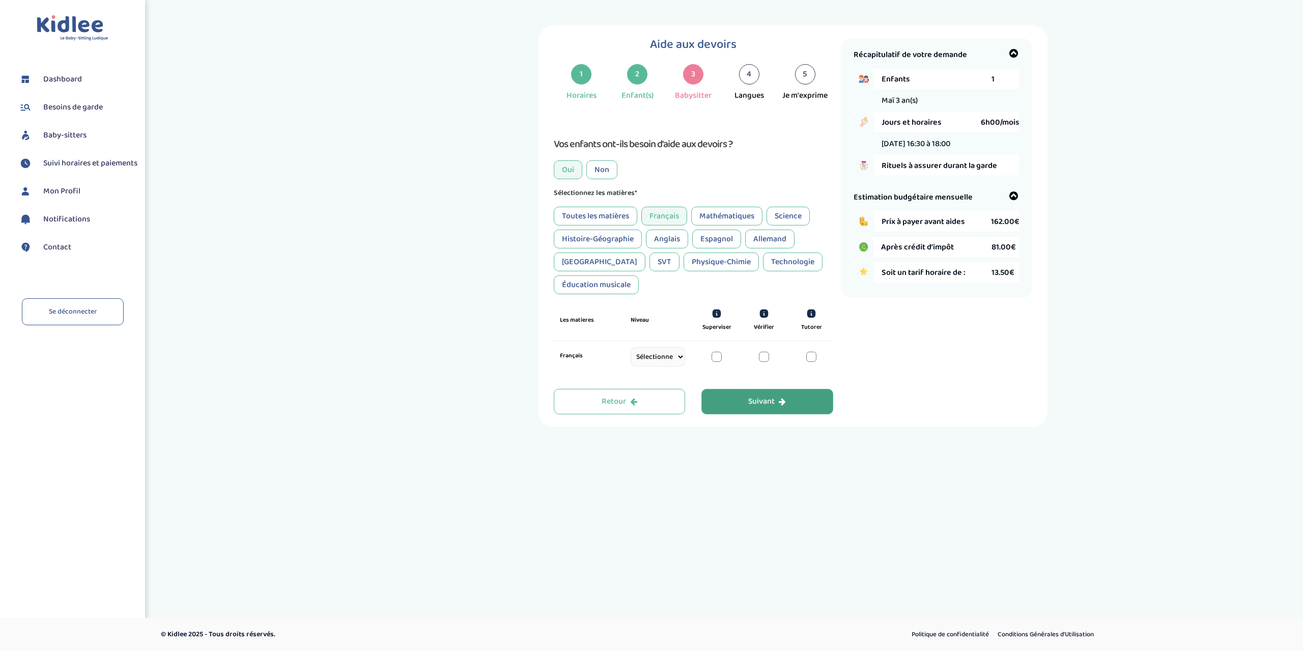
click at [806, 356] on div at bounding box center [811, 357] width 10 height 10
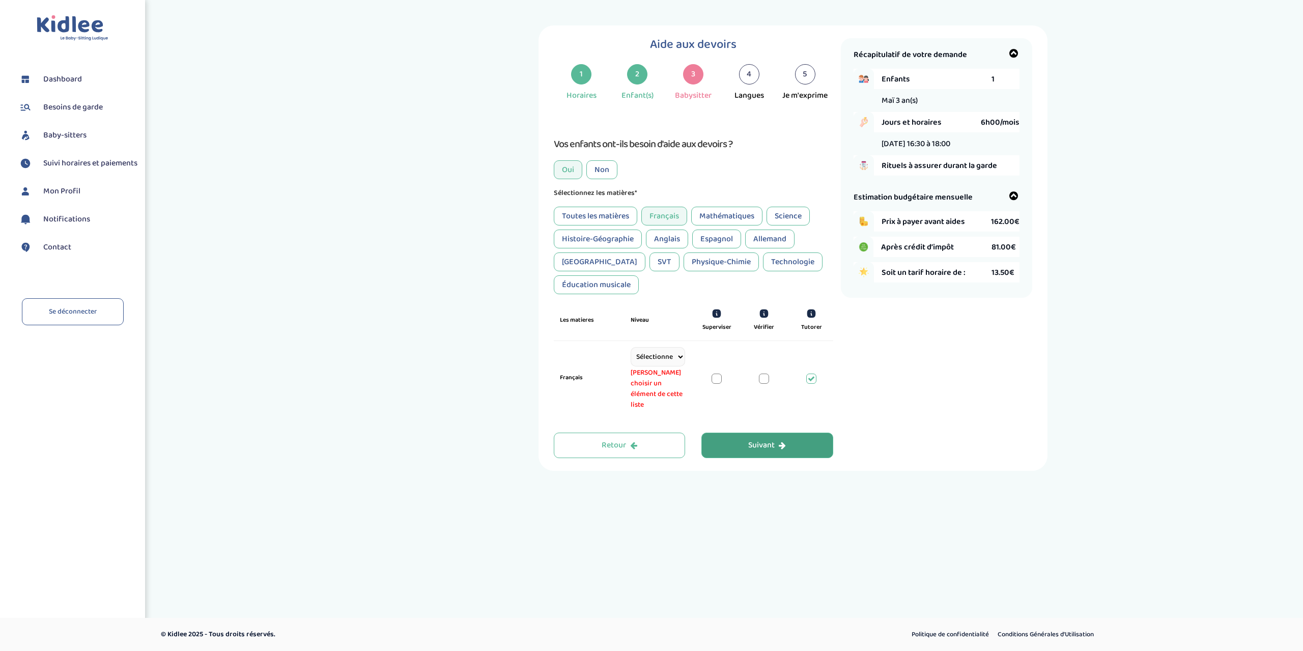
click at [671, 358] on select "Sélectionne CP [DATE] [DATE] CM1 CM2 6eme 5eme 4eme 3eme Seconde [GEOGRAPHIC_DA…" at bounding box center [657, 356] width 54 height 19
click at [630, 347] on select "Sélectionne CP [DATE] [DATE] CM1 CM2 6eme 5eme 4eme 3eme Seconde [GEOGRAPHIC_DA…" at bounding box center [657, 356] width 54 height 19
drag, startPoint x: 675, startPoint y: 358, endPoint x: 669, endPoint y: 361, distance: 6.4
click at [675, 358] on select "Sélectionne CP [DATE] [DATE] CM1 CM2 6eme 5eme 4eme 3eme Seconde [GEOGRAPHIC_DA…" at bounding box center [657, 356] width 54 height 19
select select "CP"
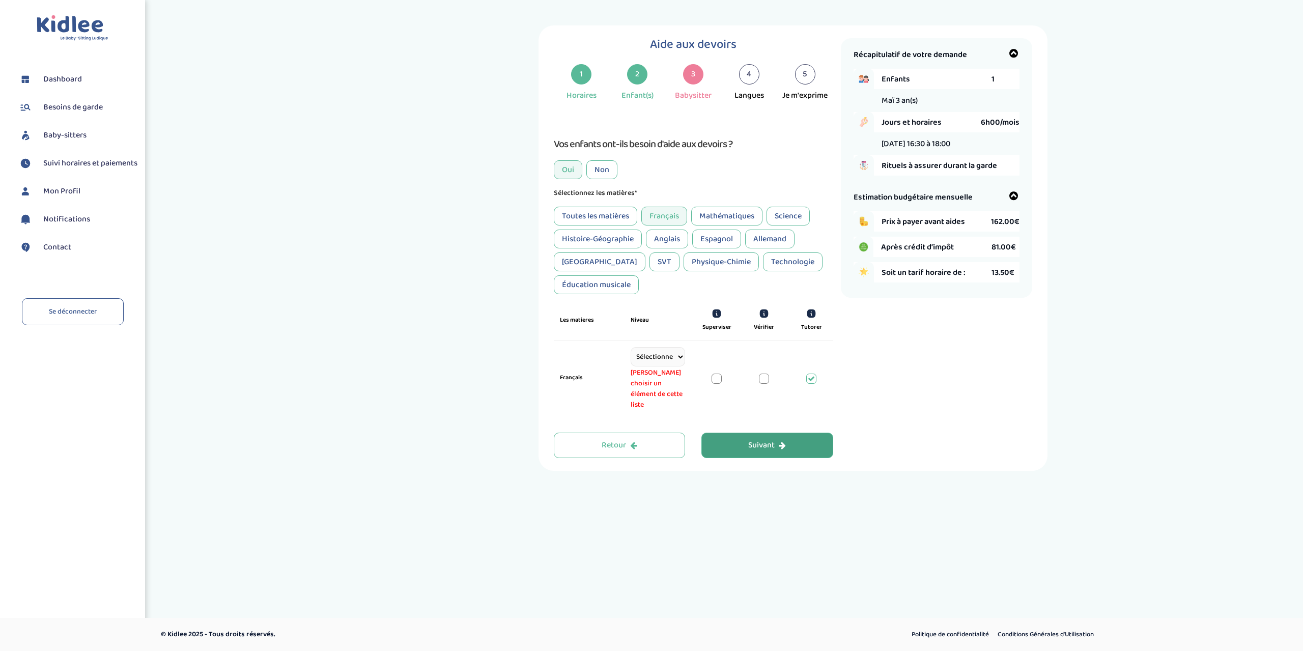
click at [630, 347] on select "Sélectionne CP [DATE] [DATE] CM1 CM2 6eme 5eme 4eme 3eme Seconde [GEOGRAPHIC_DA…" at bounding box center [657, 356] width 54 height 19
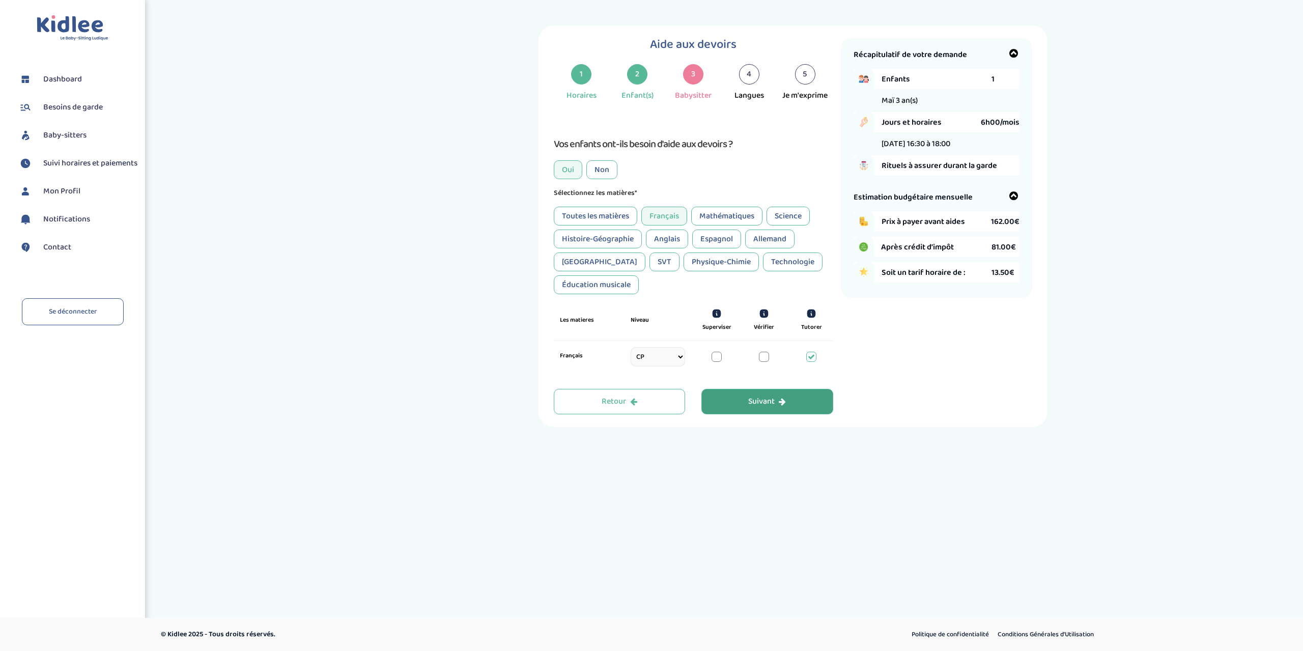
drag, startPoint x: 707, startPoint y: 208, endPoint x: 712, endPoint y: 211, distance: 5.9
click at [711, 210] on div "Mathématiques" at bounding box center [726, 216] width 71 height 19
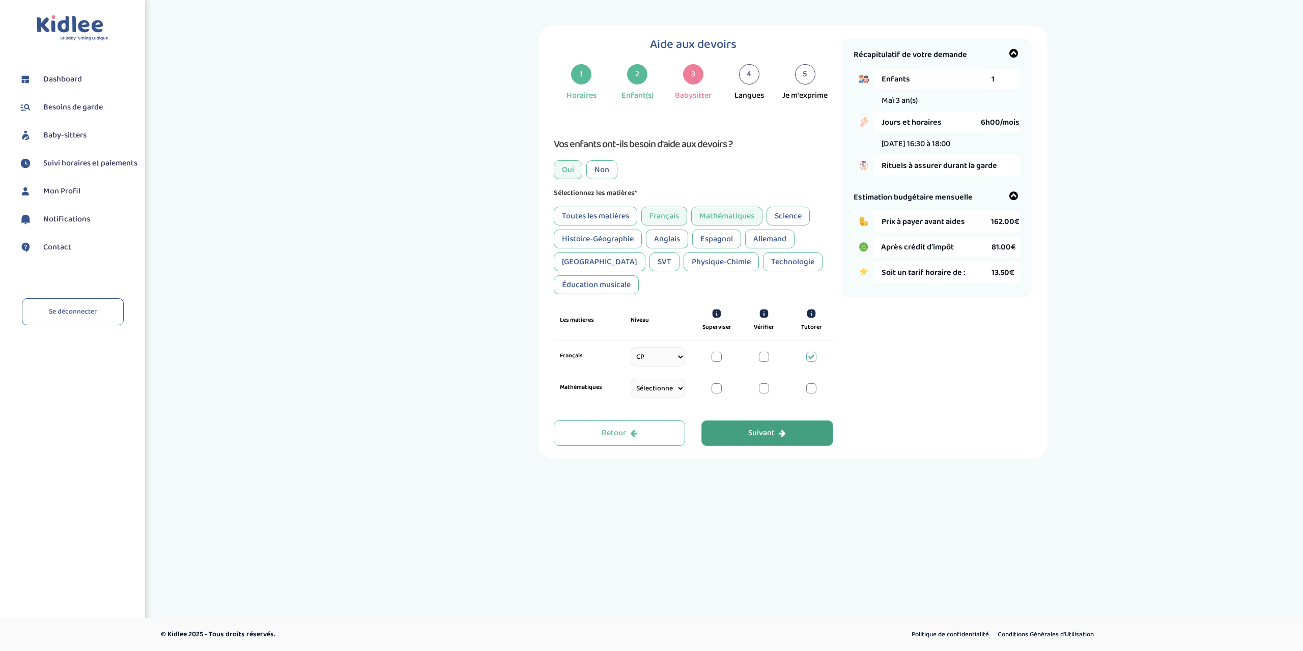
drag, startPoint x: 671, startPoint y: 387, endPoint x: 666, endPoint y: 387, distance: 5.1
click at [669, 387] on select "Sélectionne CP [DATE] [DATE] CM1 CM2 6eme 5eme 4eme 3eme Seconde [GEOGRAPHIC_DA…" at bounding box center [657, 388] width 54 height 19
select select "CP"
click at [630, 390] on select "Sélectionne CP [DATE] [DATE] CM1 CM2 6eme 5eme 4eme 3eme Seconde [GEOGRAPHIC_DA…" at bounding box center [657, 388] width 54 height 19
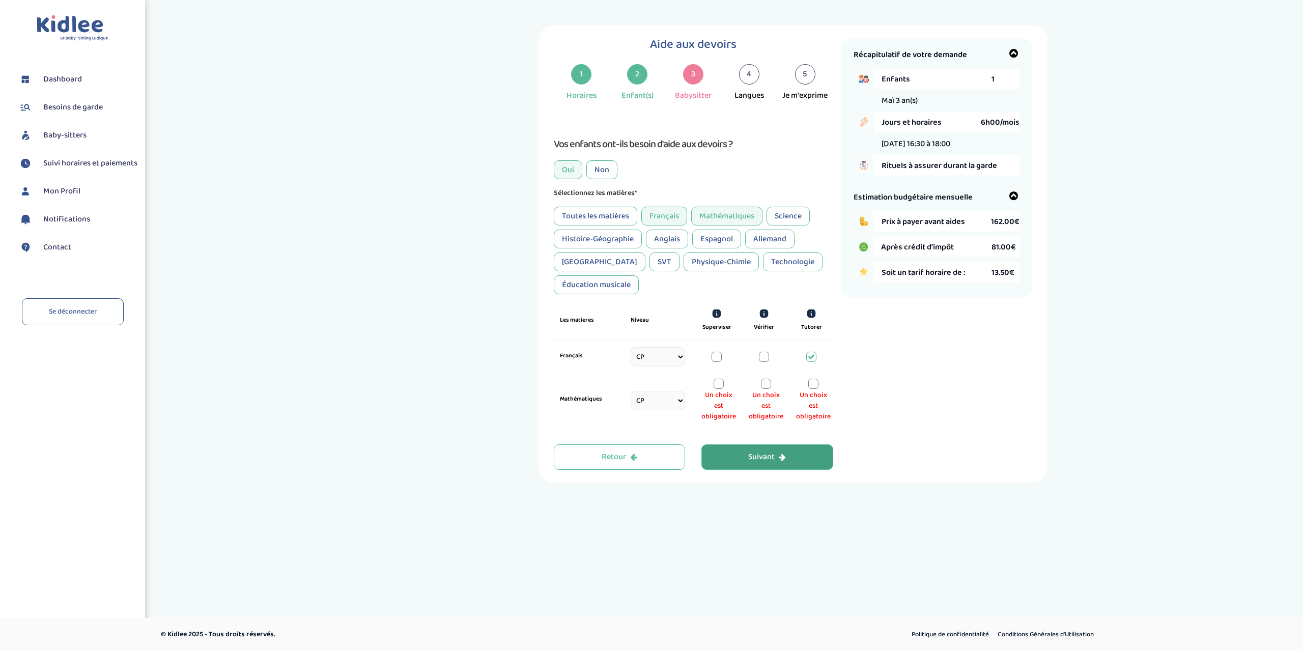
click at [814, 386] on div at bounding box center [813, 384] width 10 height 10
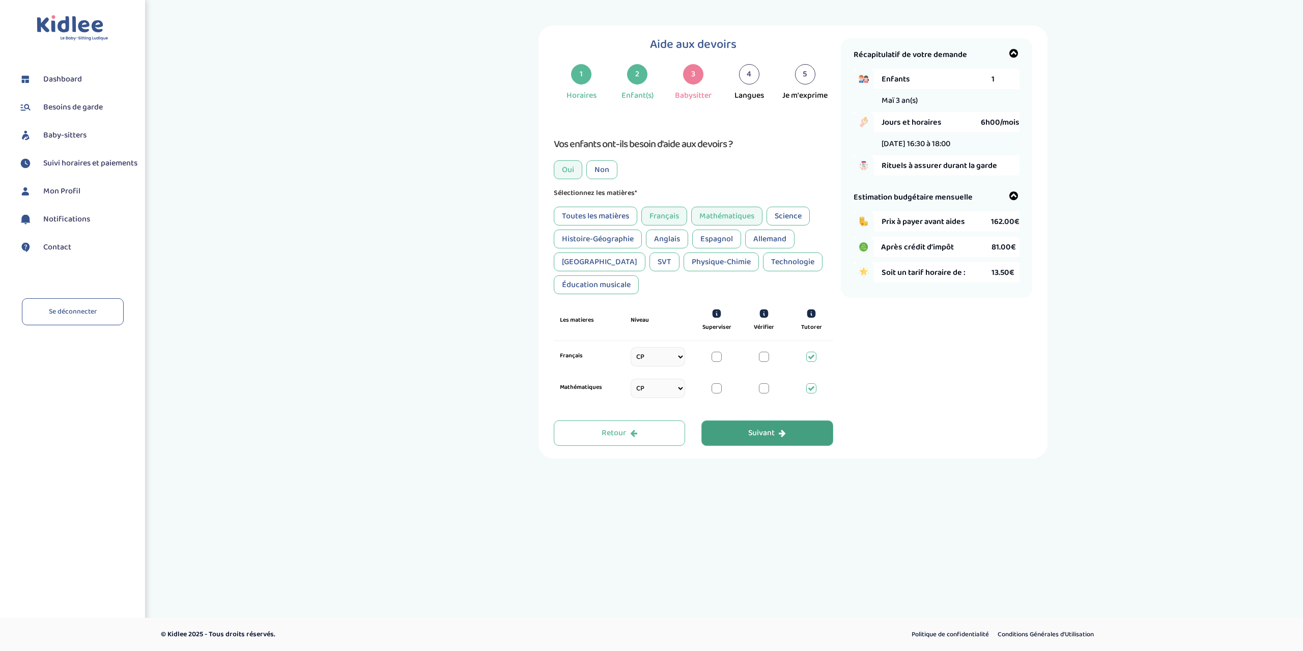
click at [762, 389] on div at bounding box center [764, 388] width 10 height 10
click at [809, 389] on div at bounding box center [811, 388] width 10 height 10
click at [780, 429] on icon "button" at bounding box center [782, 433] width 7 height 8
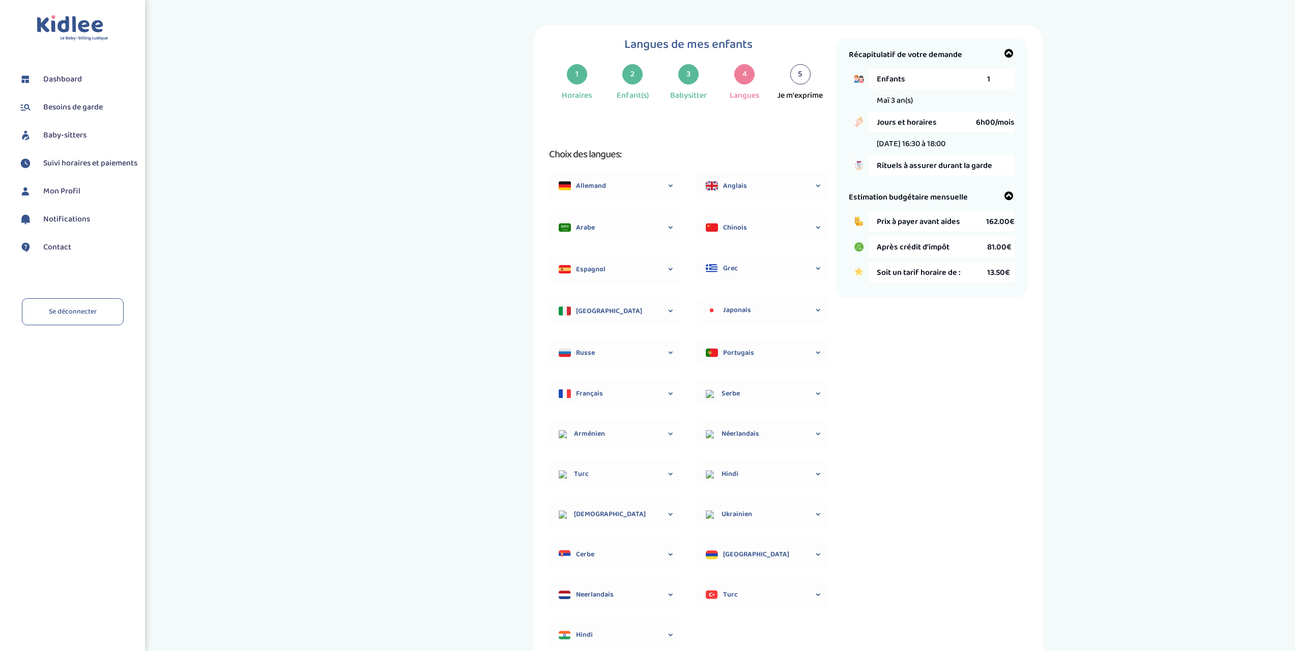
click at [739, 181] on span "Anglais" at bounding box center [771, 186] width 96 height 11
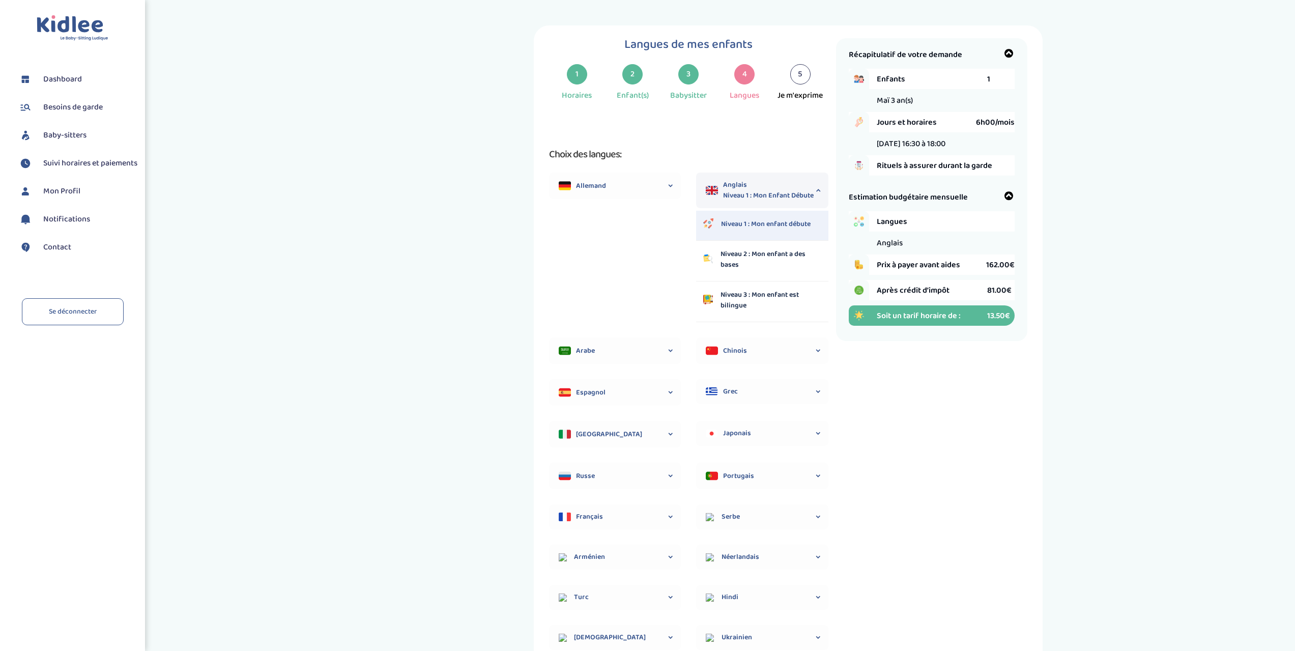
click at [752, 229] on p "Niveau 1 : Mon enfant débute" at bounding box center [766, 224] width 90 height 11
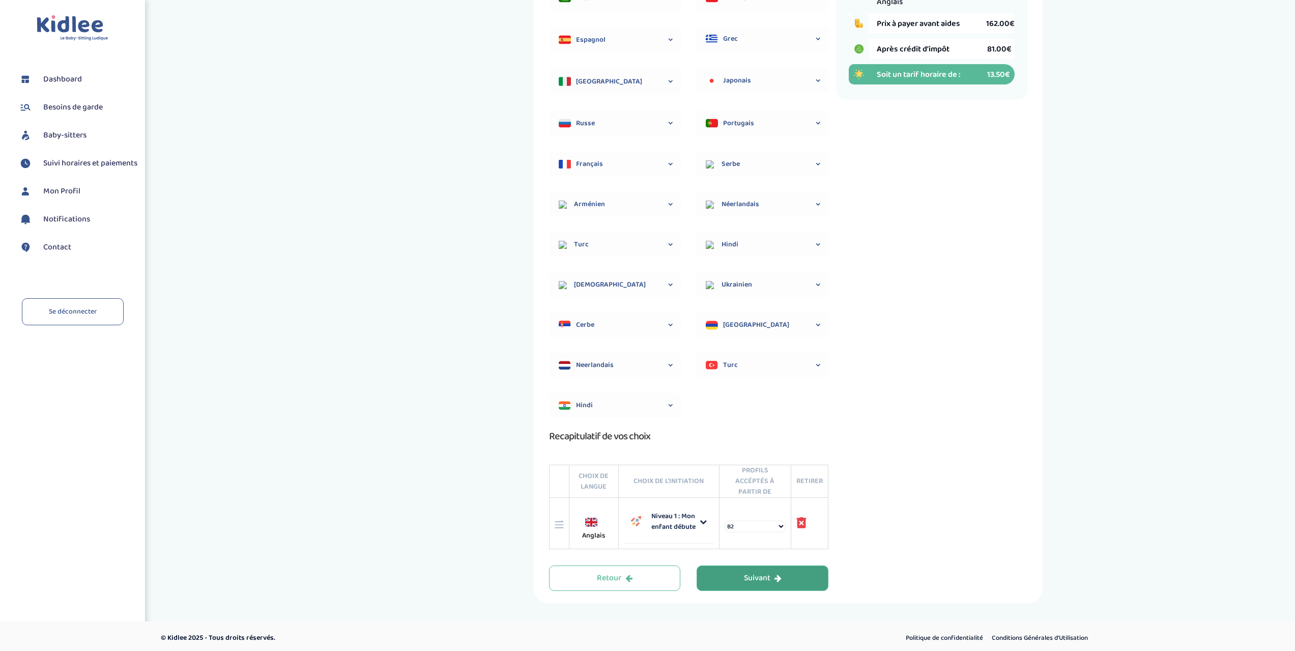
scroll to position [245, 0]
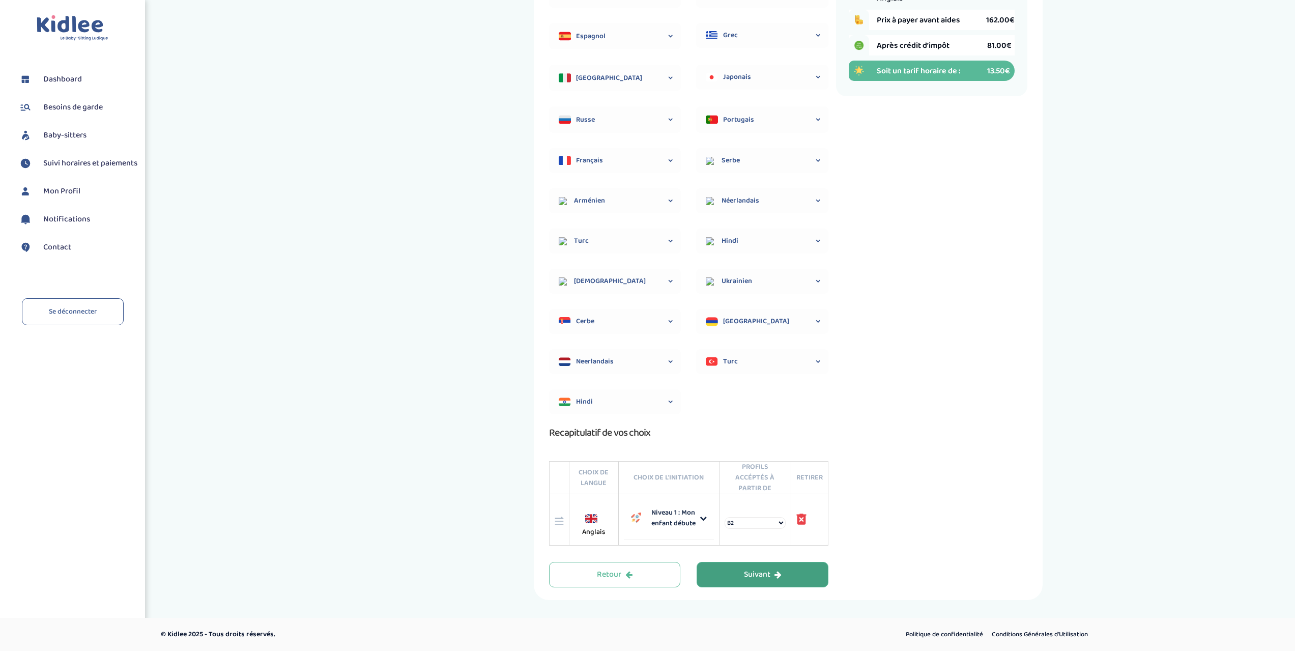
click at [739, 570] on button "Suivant" at bounding box center [763, 574] width 132 height 25
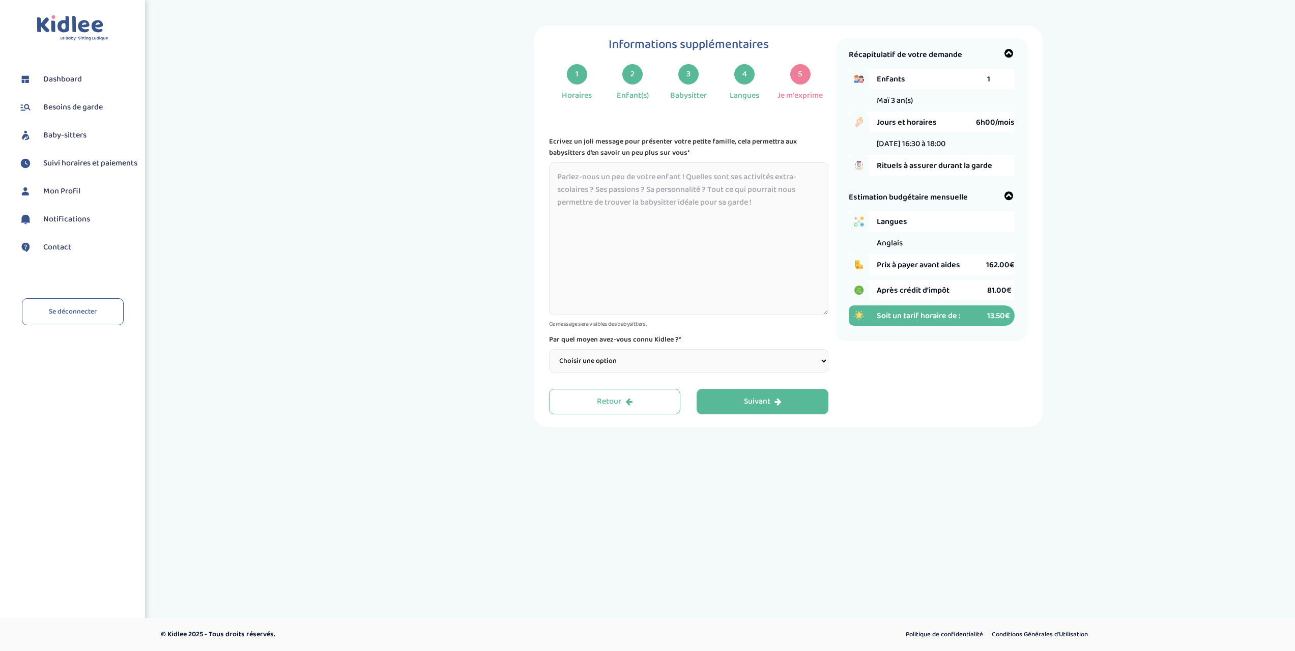
scroll to position [0, 0]
click at [731, 196] on textarea at bounding box center [693, 238] width 279 height 153
click at [612, 366] on select "Choisir une option Bouche à Oreille Google Plateforme Gens de confiance Faceboo…" at bounding box center [693, 360] width 279 height 23
select select "2"
click at [554, 349] on select "Choisir une option Bouche à Oreille Google Plateforme Gens de confiance Faceboo…" at bounding box center [693, 360] width 279 height 23
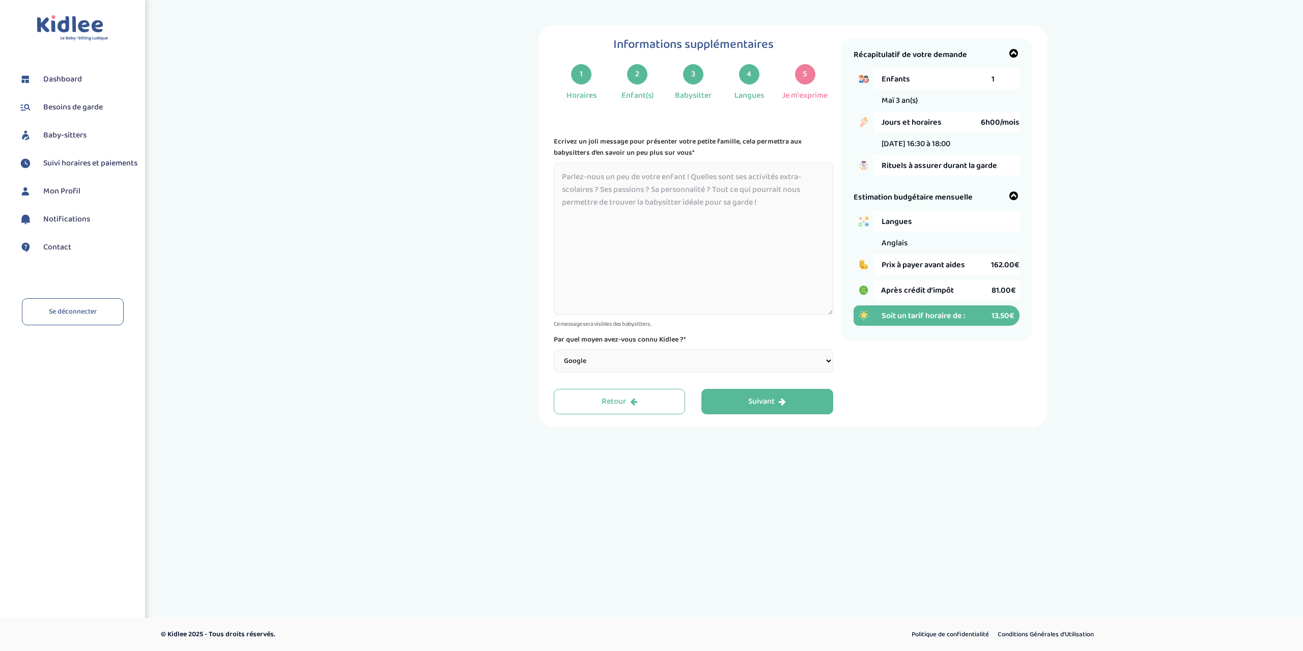
click at [611, 203] on textarea at bounding box center [693, 238] width 279 height 153
click at [698, 194] on textarea at bounding box center [693, 238] width 279 height 153
click at [814, 189] on textarea "Maï est une enfant très dynamique qui adore jouer et le sport, elle a un grand …" at bounding box center [693, 238] width 279 height 153
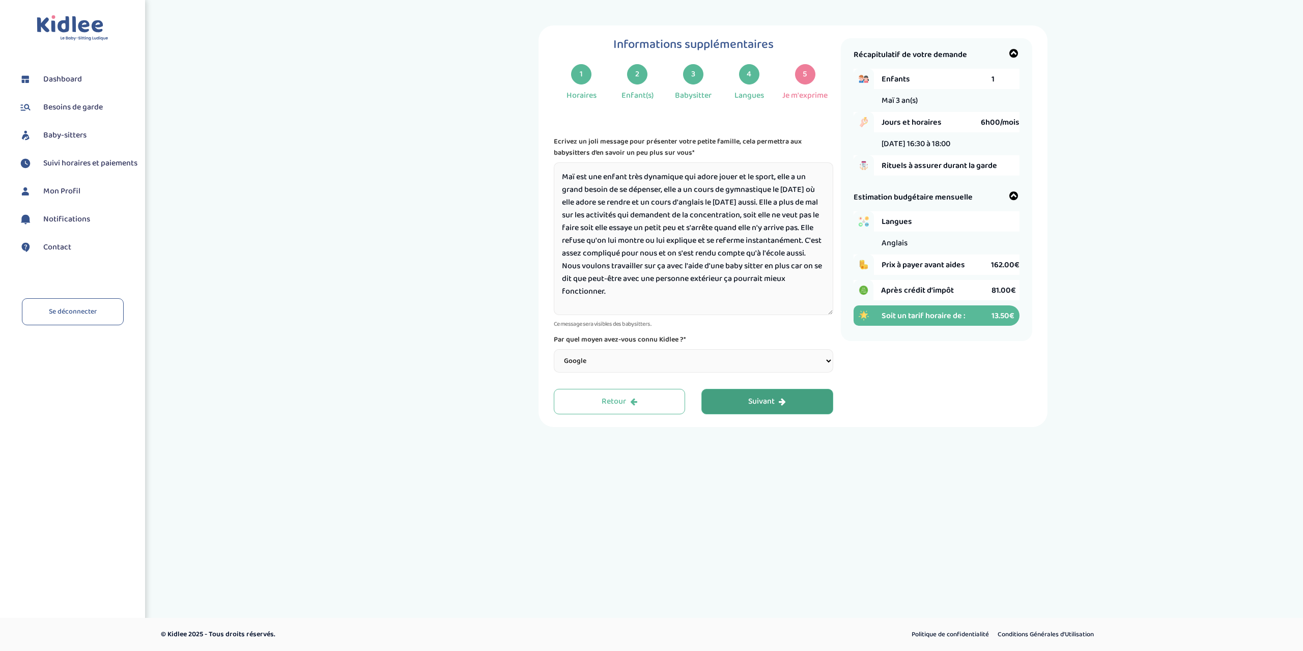
type textarea "Maï est une enfant très dynamique qui adore jouer et le sport, elle a un grand …"
click at [751, 396] on div "Suivant" at bounding box center [767, 402] width 38 height 12
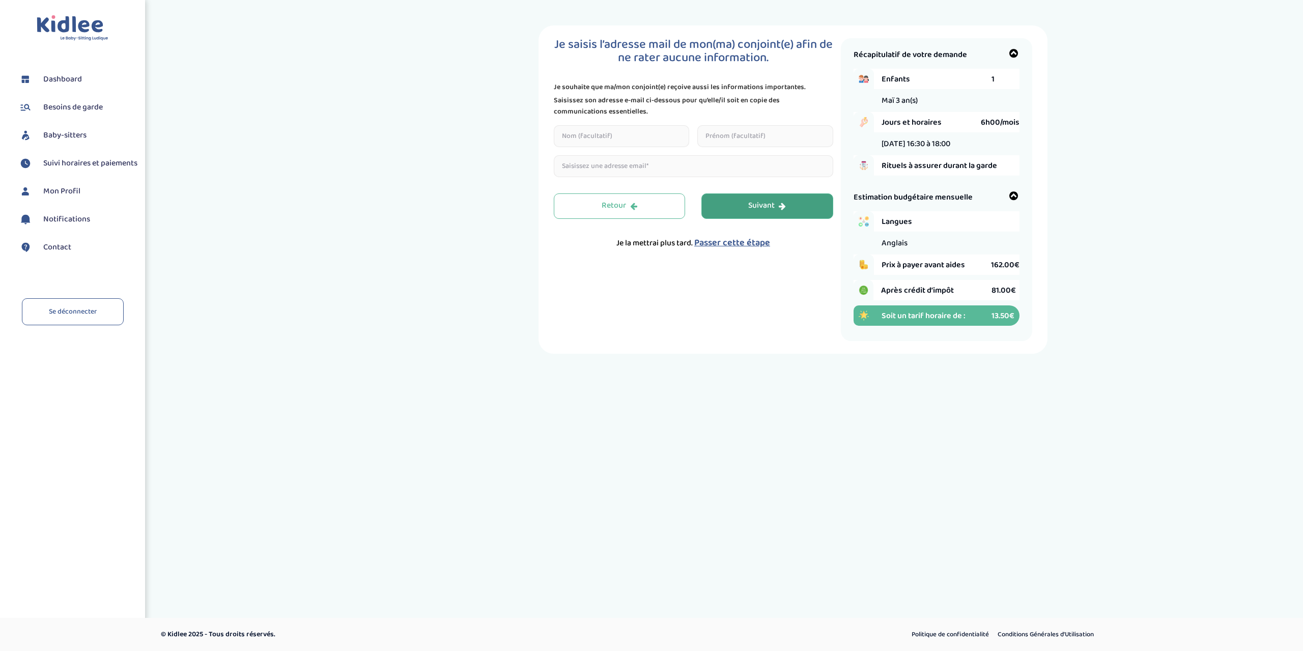
click at [647, 131] on input "text" at bounding box center [622, 136] width 136 height 22
type input "[PERSON_NAME]"
drag, startPoint x: 743, startPoint y: 133, endPoint x: 738, endPoint y: 134, distance: 5.2
click at [739, 134] on input "text" at bounding box center [765, 136] width 136 height 22
type input "[PERSON_NAME]"
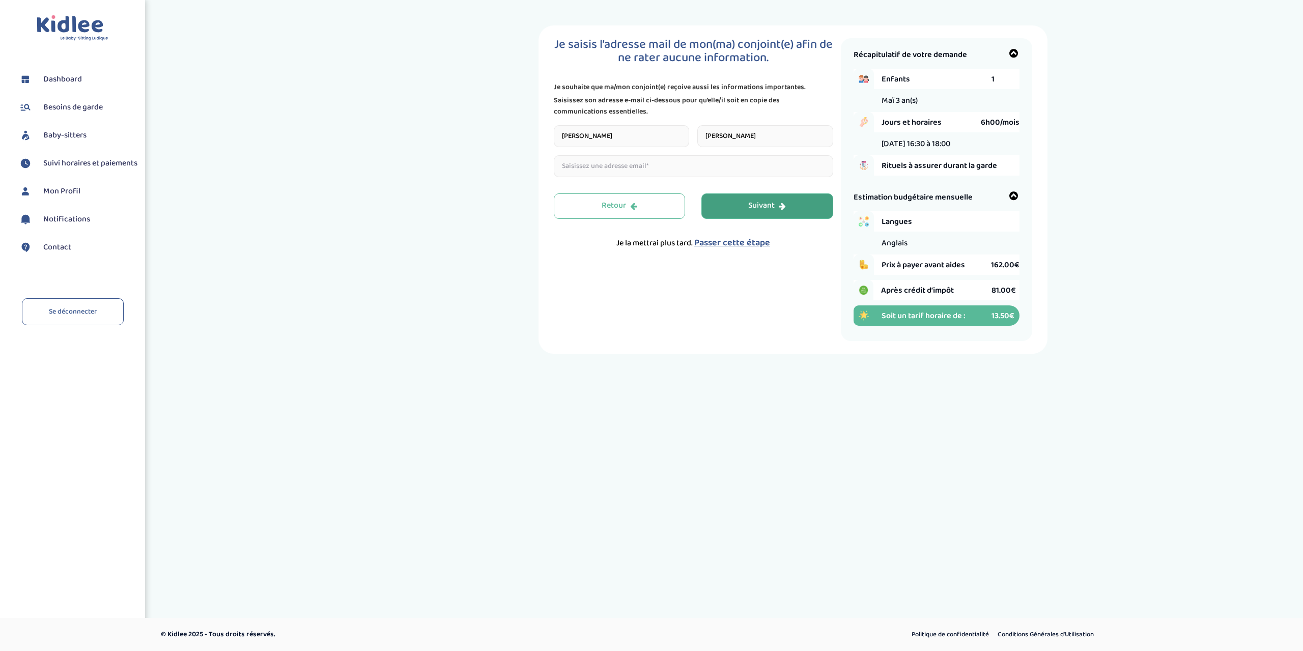
click at [650, 161] on input "email" at bounding box center [693, 166] width 279 height 22
type input "[EMAIL_ADDRESS][DOMAIN_NAME]"
click at [756, 201] on div "Suivant" at bounding box center [767, 206] width 38 height 12
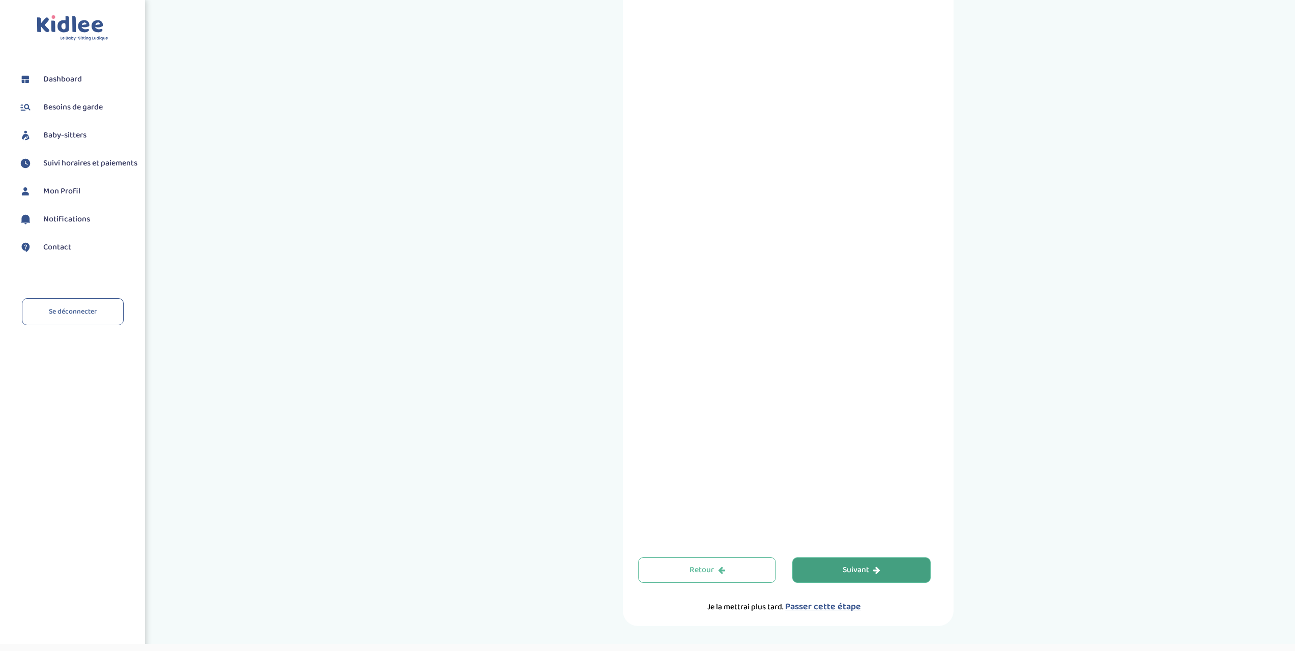
scroll to position [105, 0]
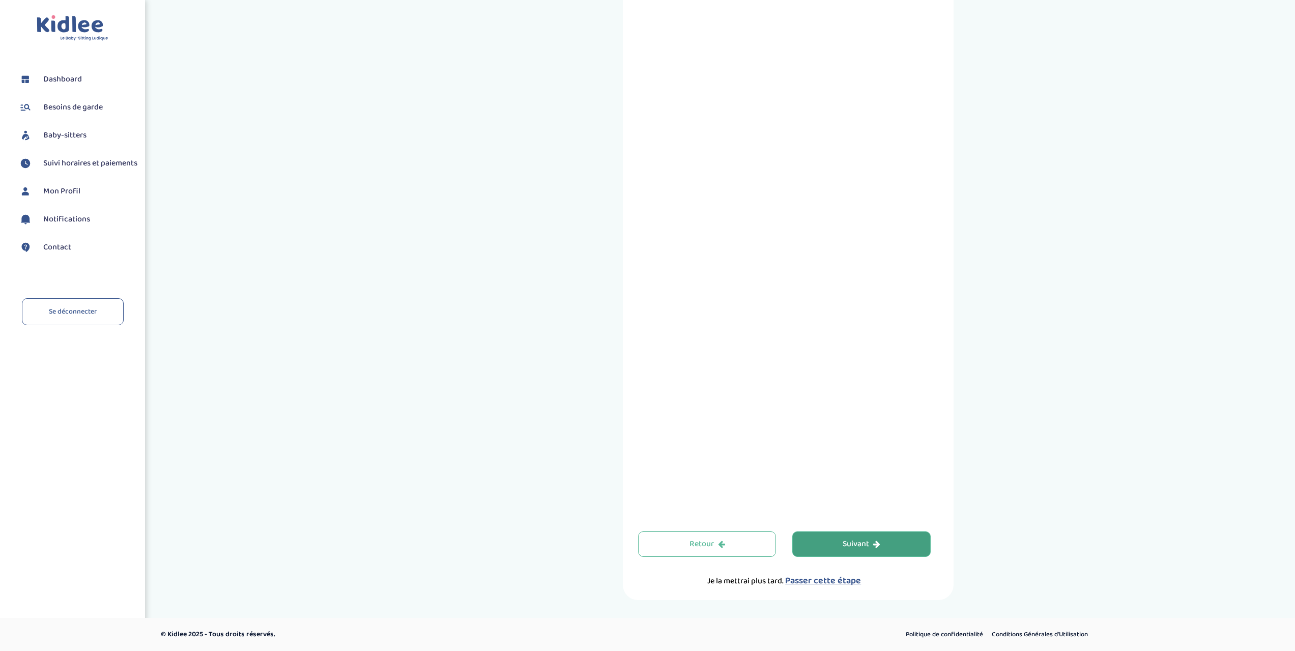
click at [836, 537] on button "Suivant" at bounding box center [861, 543] width 138 height 25
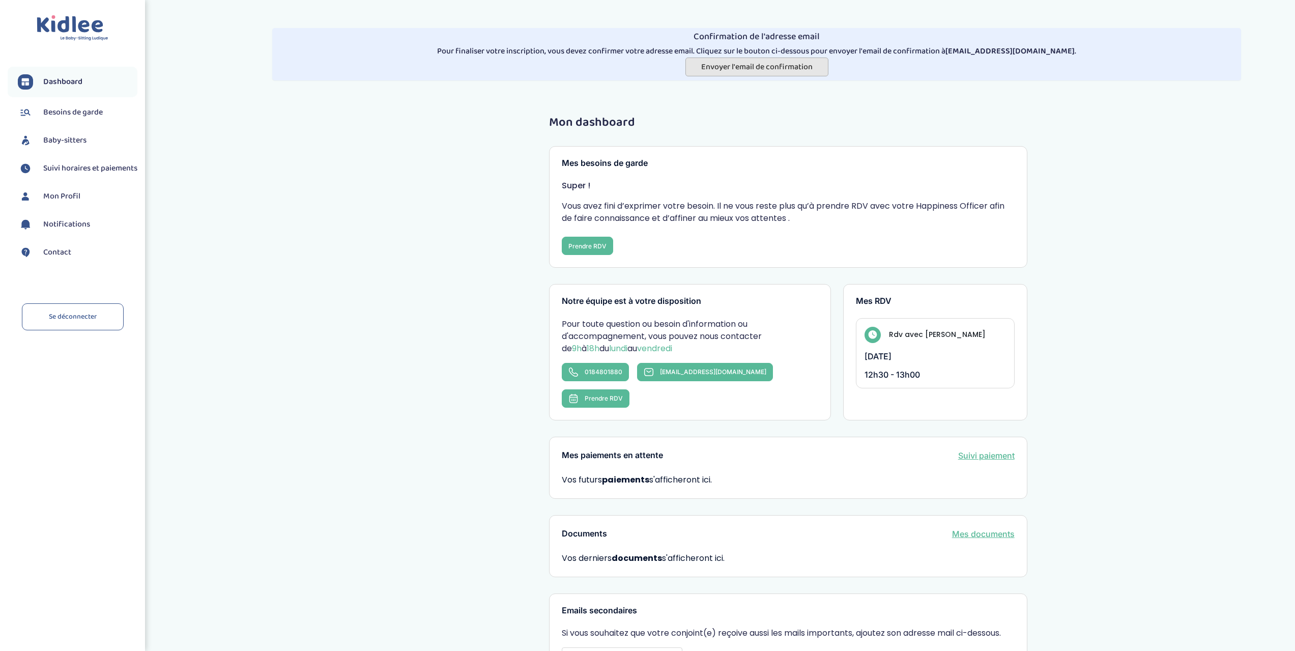
click at [782, 71] on span "Envoyer l'email de confirmation" at bounding box center [756, 67] width 111 height 13
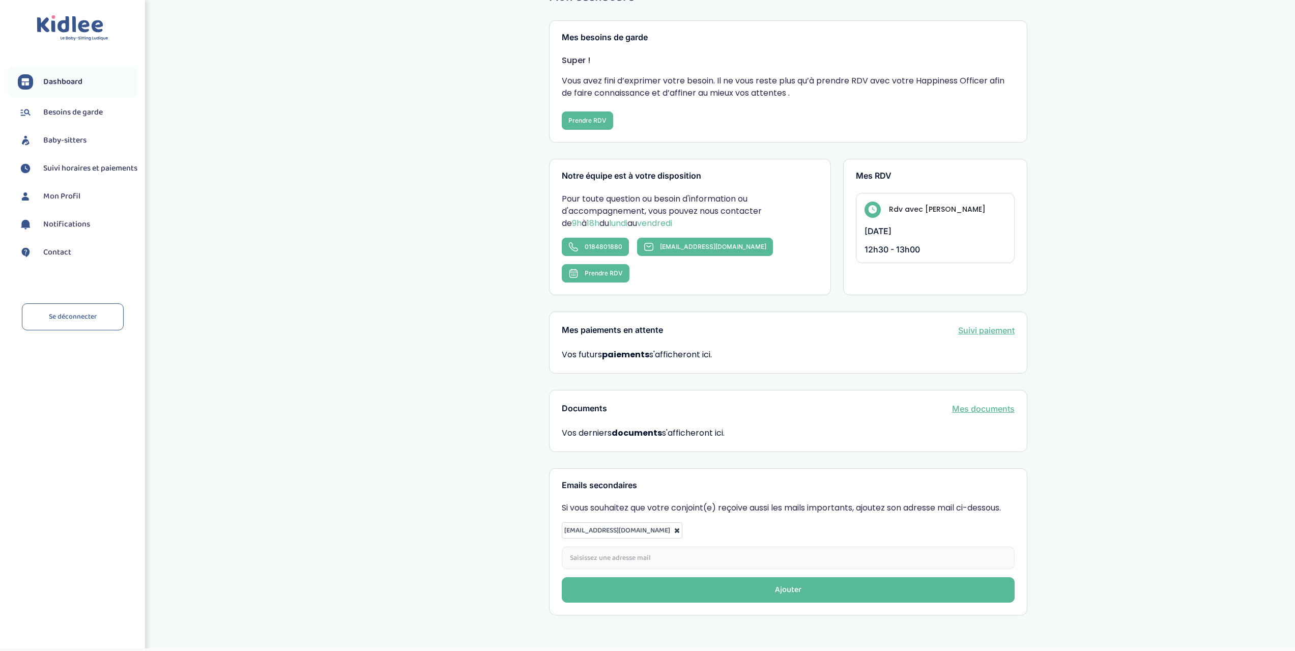
scroll to position [77, 0]
